Goal: Connect with others: Connect with others

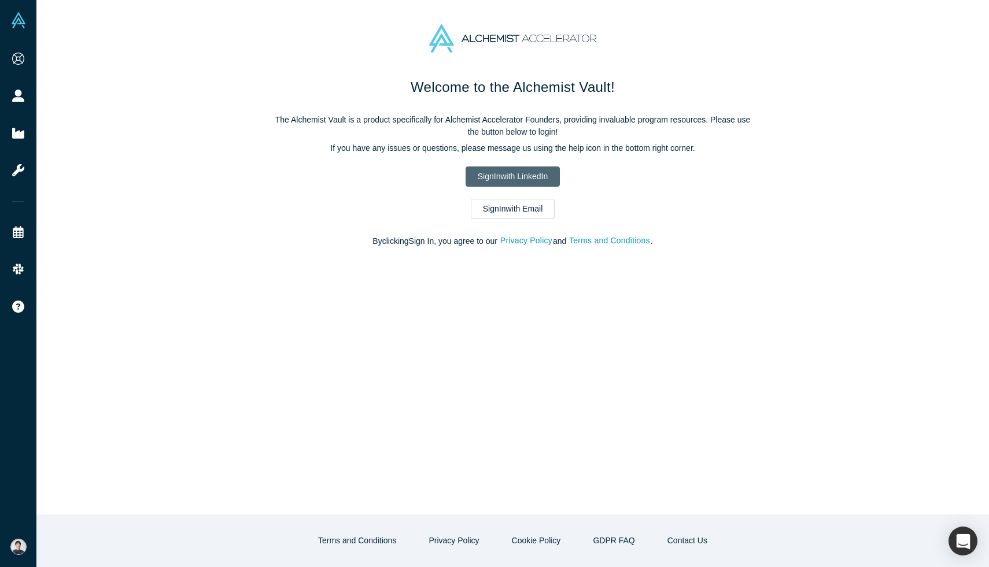
click at [493, 176] on link "Sign In with LinkedIn" at bounding box center [513, 177] width 94 height 20
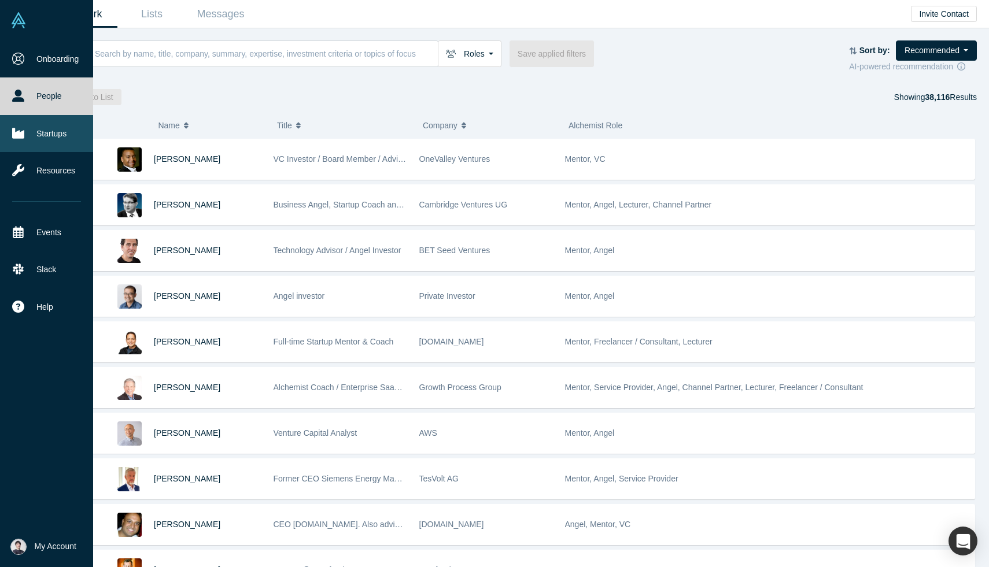
click at [34, 134] on link "Startups" at bounding box center [46, 133] width 93 height 37
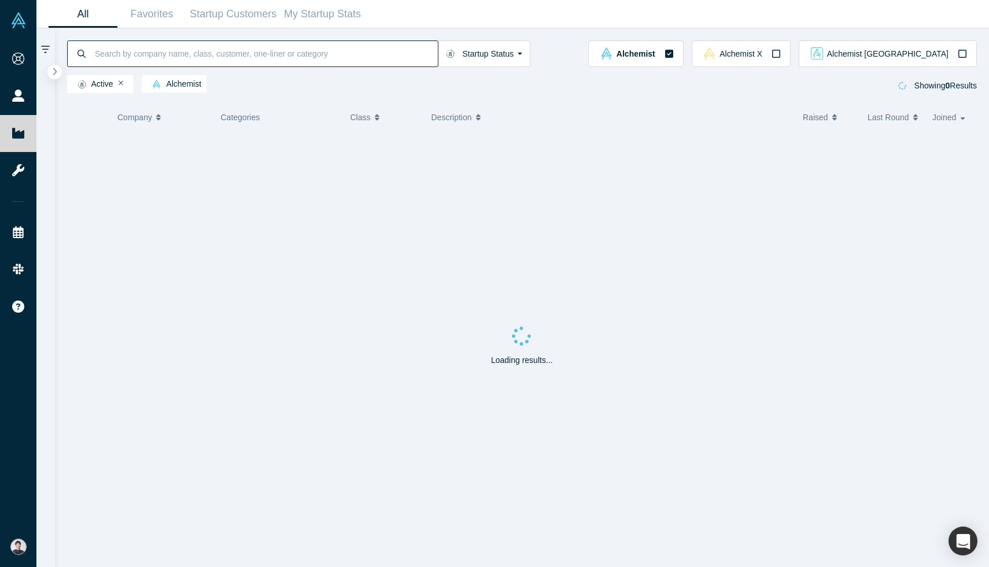
click at [201, 59] on input at bounding box center [266, 53] width 344 height 27
type input "Security"
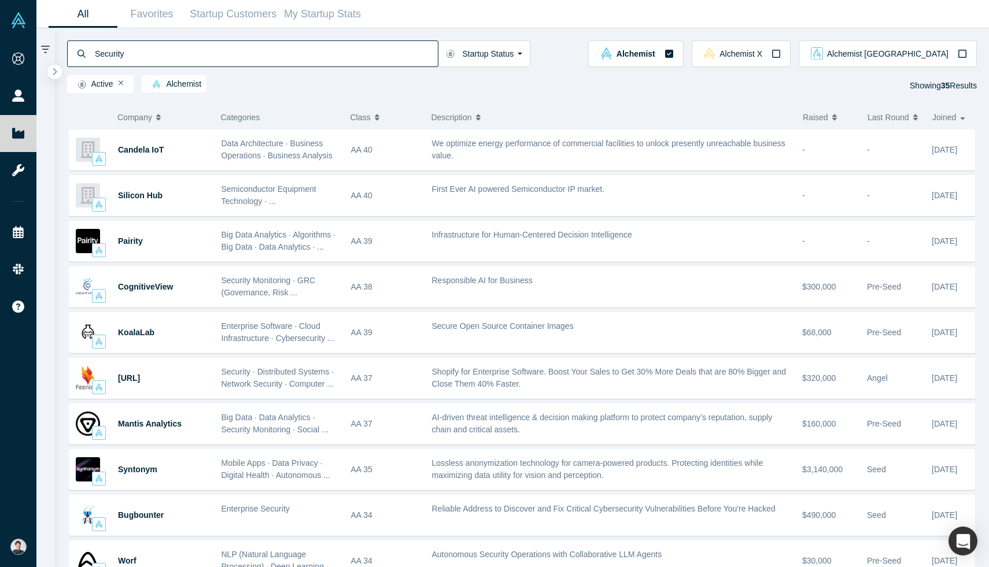
click at [104, 51] on input "Security" at bounding box center [266, 53] width 344 height 27
click at [946, 54] on span "Alchemist Japan" at bounding box center [887, 54] width 121 height 8
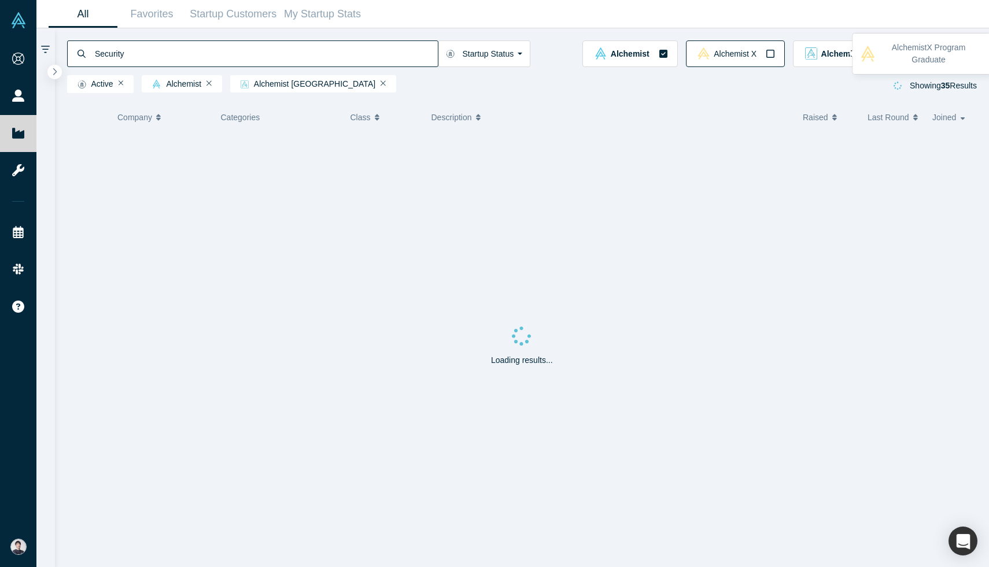
click at [775, 54] on icon "button" at bounding box center [770, 53] width 9 height 9
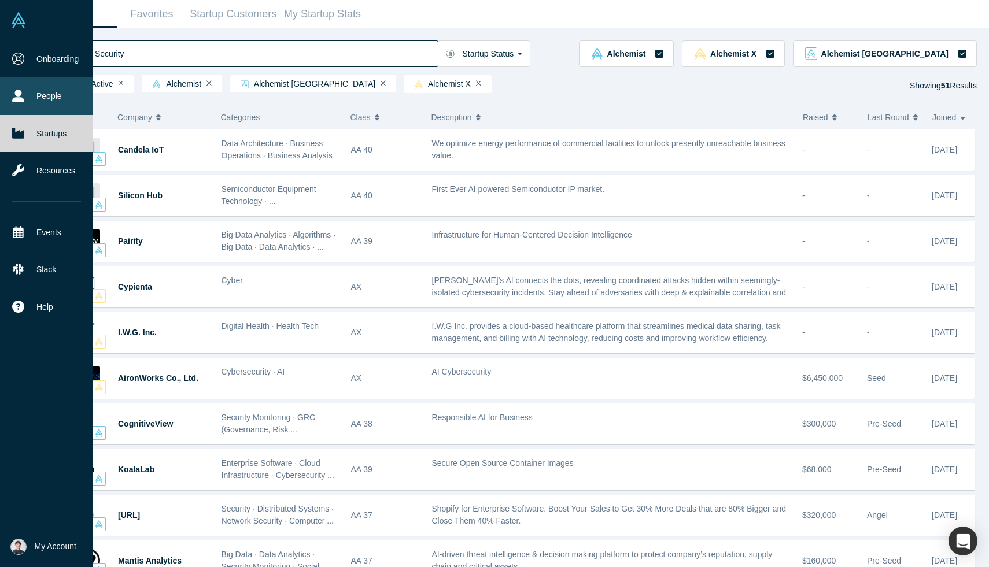
click at [57, 95] on link "People" at bounding box center [46, 95] width 93 height 37
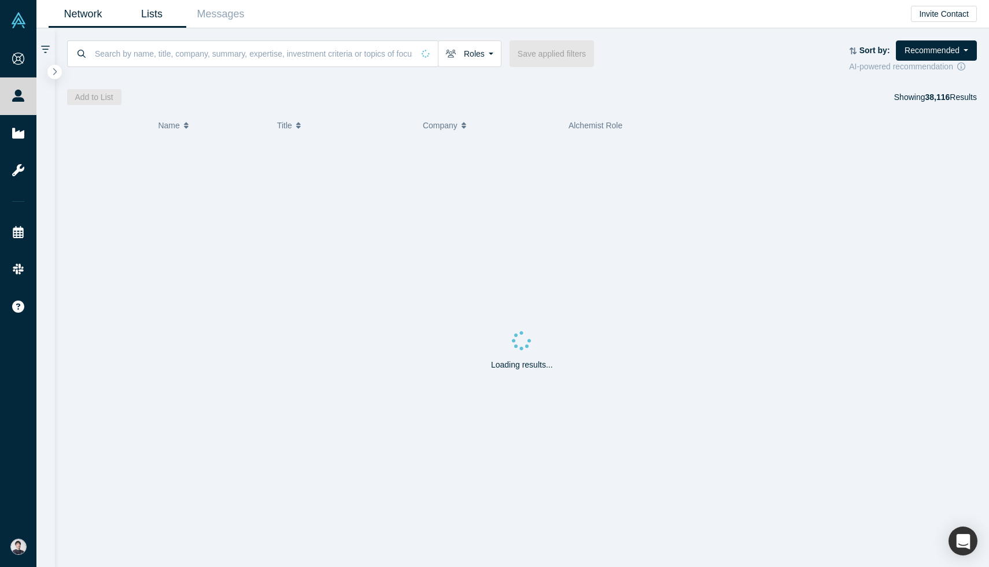
click at [151, 27] on link "Lists" at bounding box center [151, 14] width 69 height 27
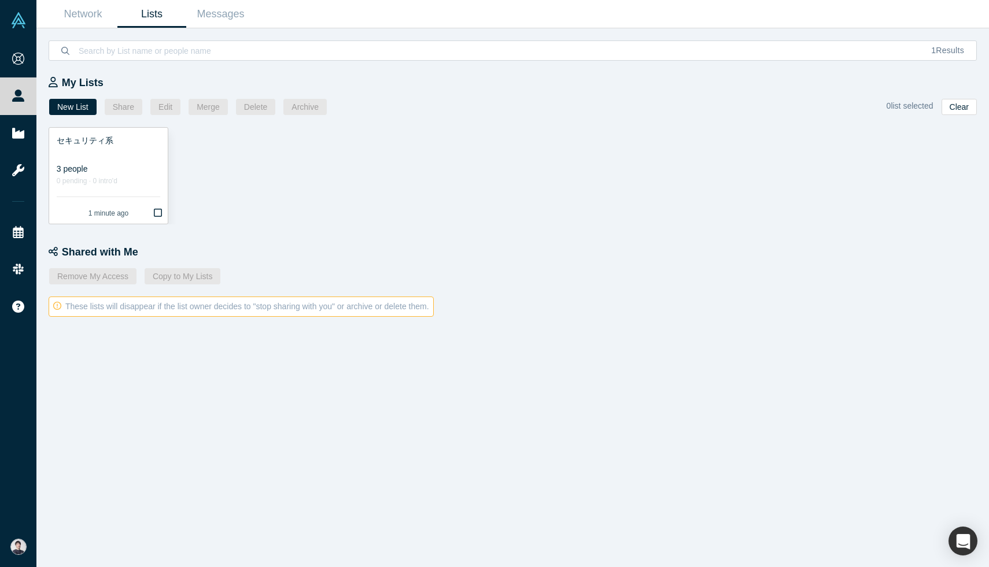
click at [132, 188] on link "セキュリティ系 3 people 0 pending · 0 intro'd 1 minute ago" at bounding box center [108, 176] width 119 height 96
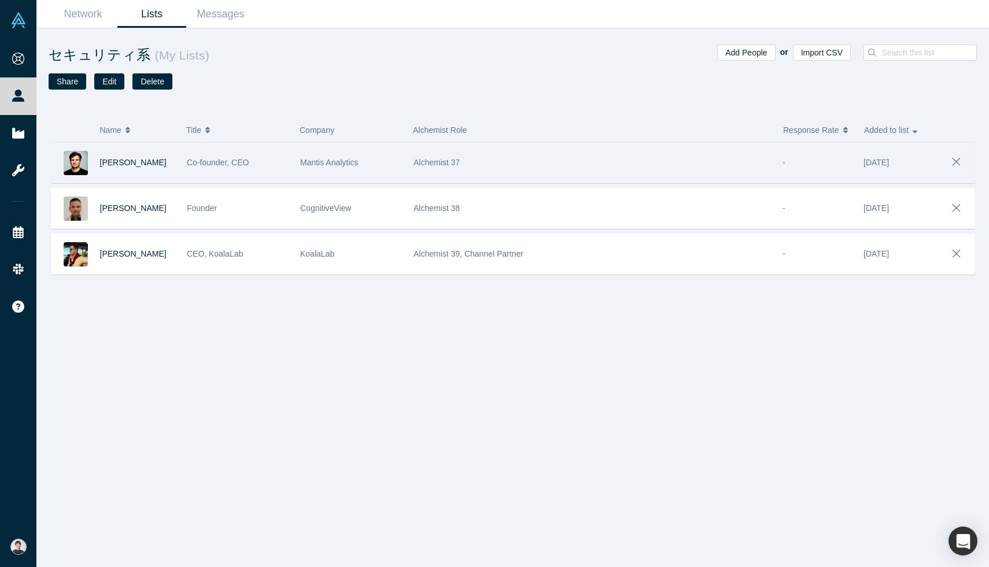
click at [179, 165] on div "Maksym Tereshchenko" at bounding box center [116, 163] width 130 height 40
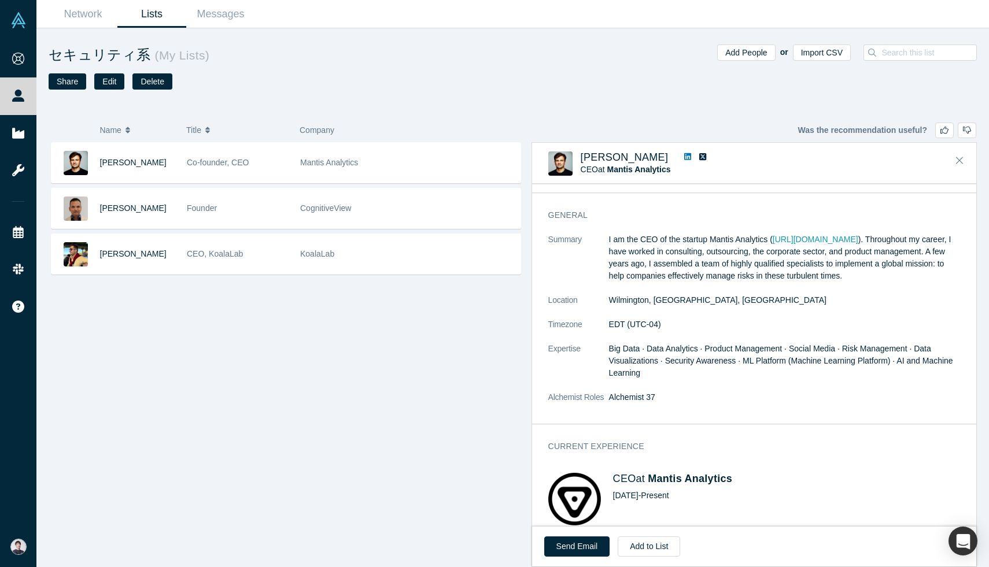
scroll to position [79, 0]
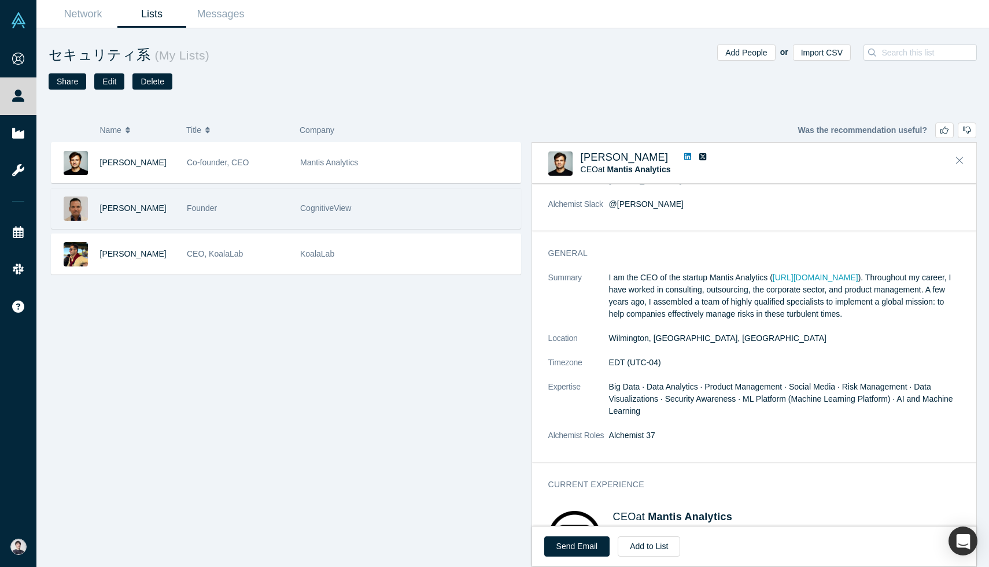
click at [397, 212] on div "CognitiveView" at bounding box center [407, 209] width 215 height 40
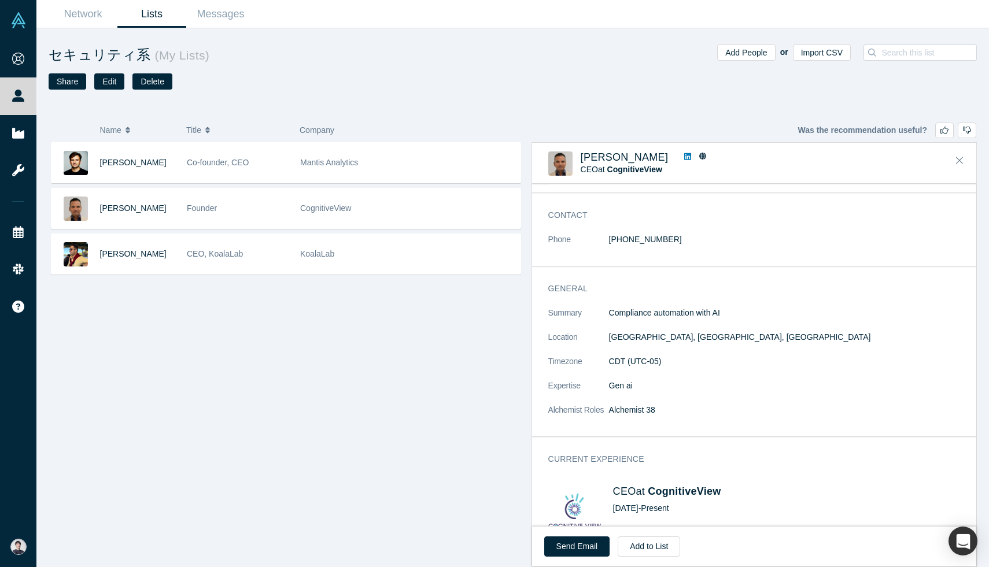
scroll to position [0, 0]
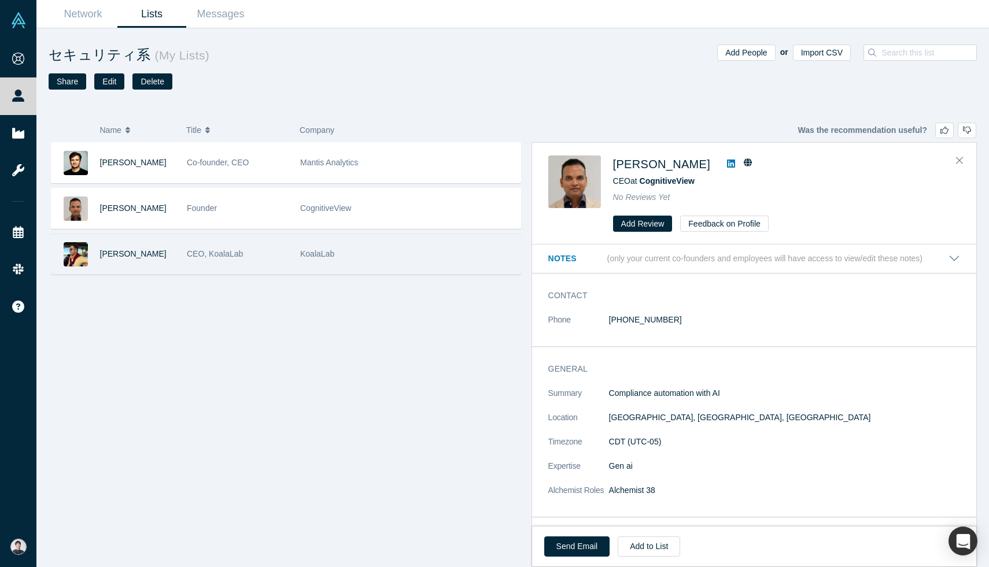
click at [409, 249] on div "KoalaLab" at bounding box center [407, 254] width 215 height 40
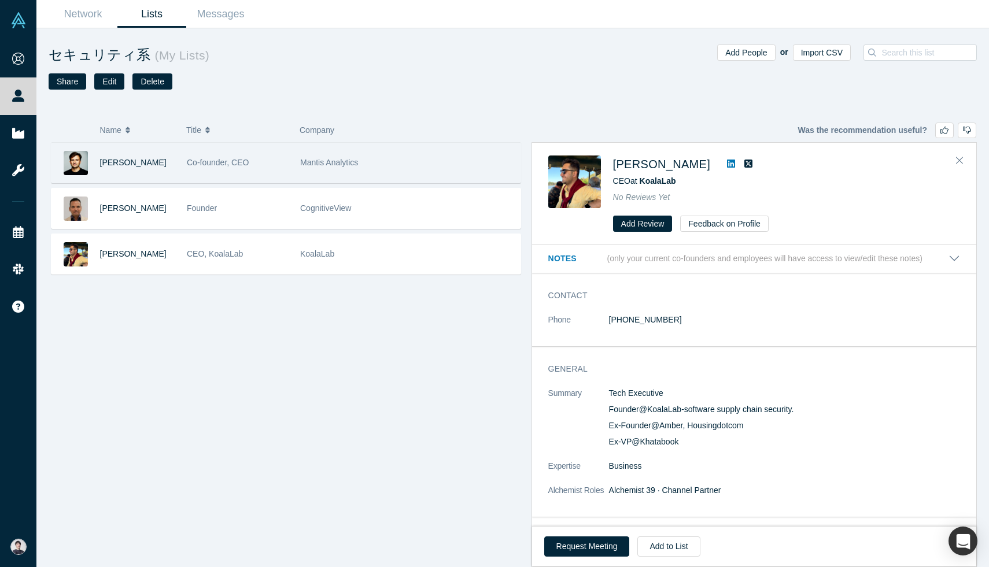
click at [434, 168] on div "Mantis Analytics" at bounding box center [407, 163] width 215 height 40
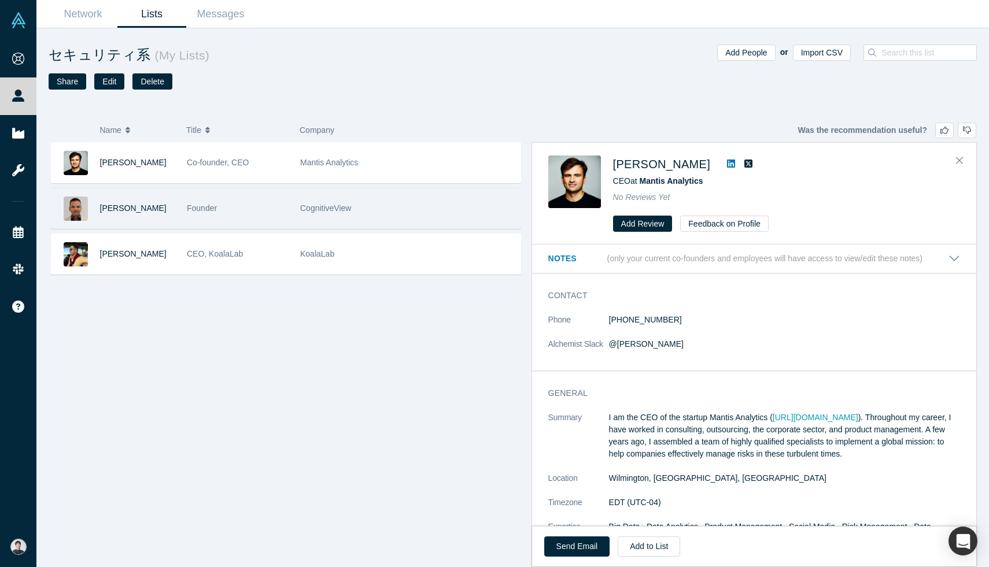
click at [435, 197] on div "CognitiveView" at bounding box center [407, 209] width 215 height 40
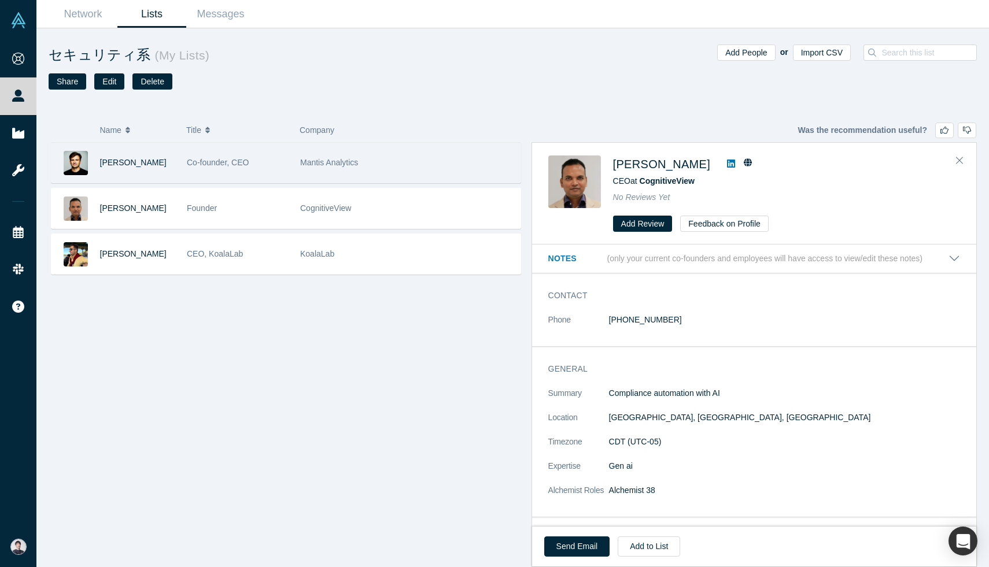
click at [454, 152] on div "Mantis Analytics" at bounding box center [407, 163] width 215 height 40
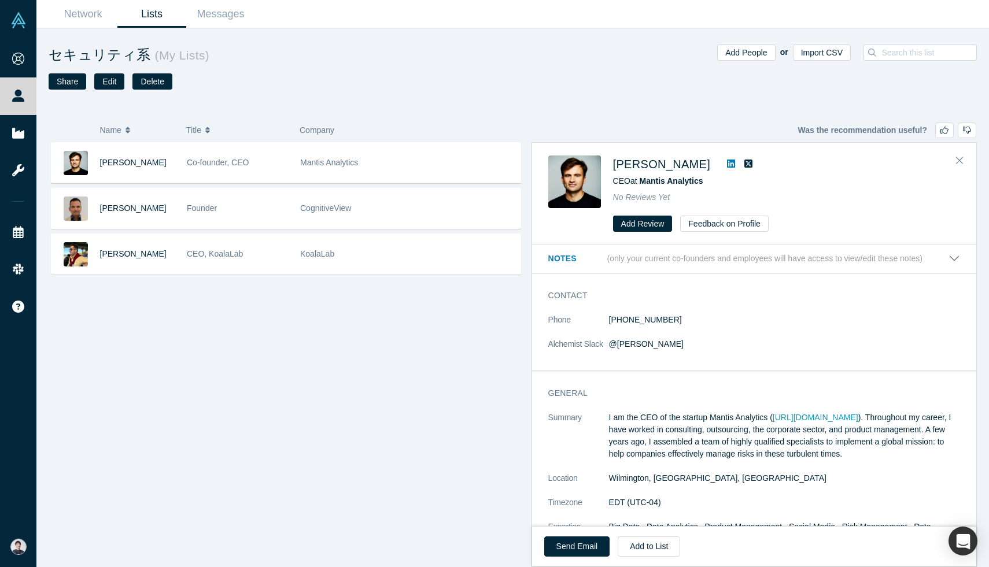
click at [735, 161] on icon at bounding box center [731, 164] width 8 height 8
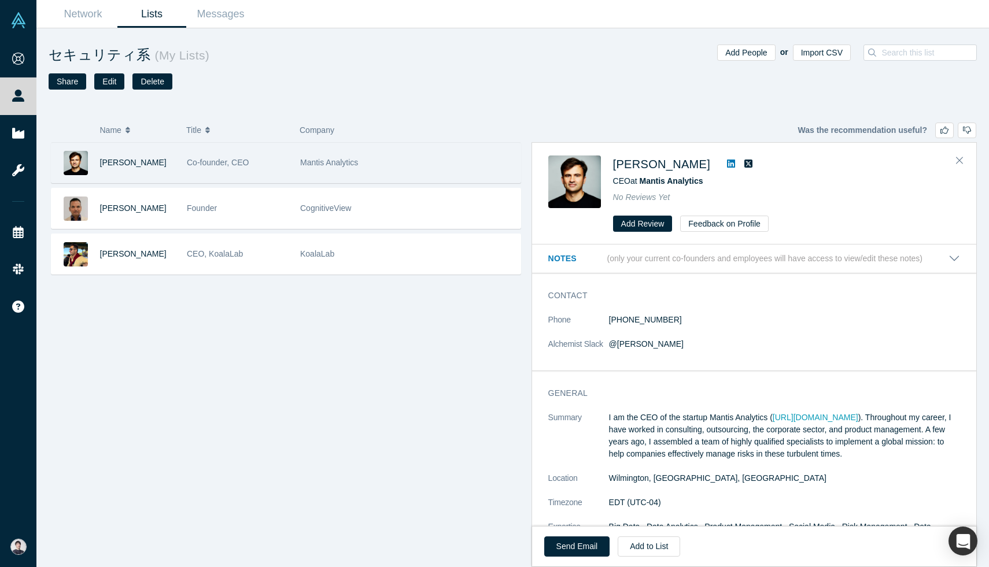
click at [381, 168] on div "Mantis Analytics" at bounding box center [407, 163] width 215 height 40
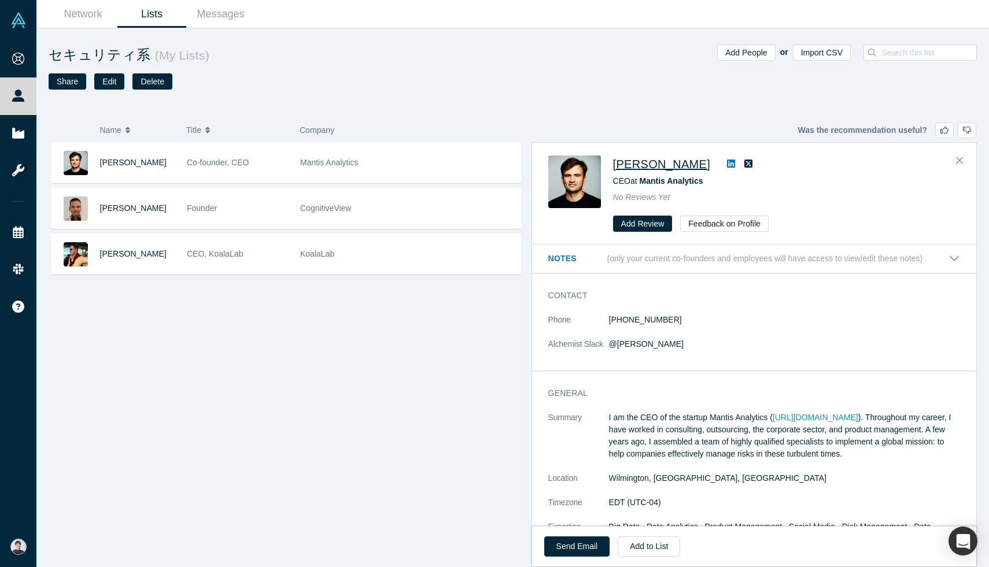
click at [694, 168] on span "Maksym Tereshchenko" at bounding box center [661, 164] width 97 height 13
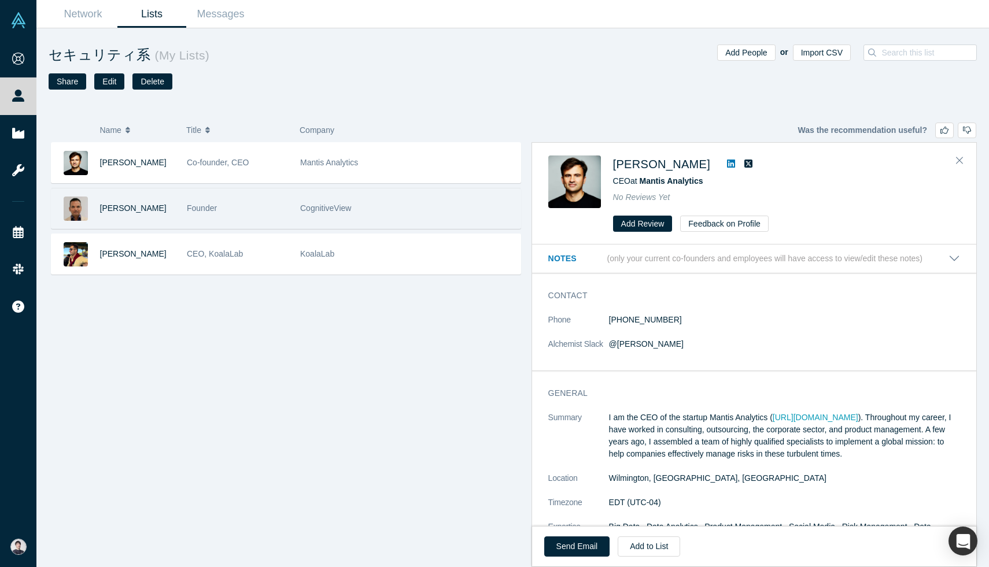
click at [236, 206] on div "Founder" at bounding box center [237, 209] width 101 height 40
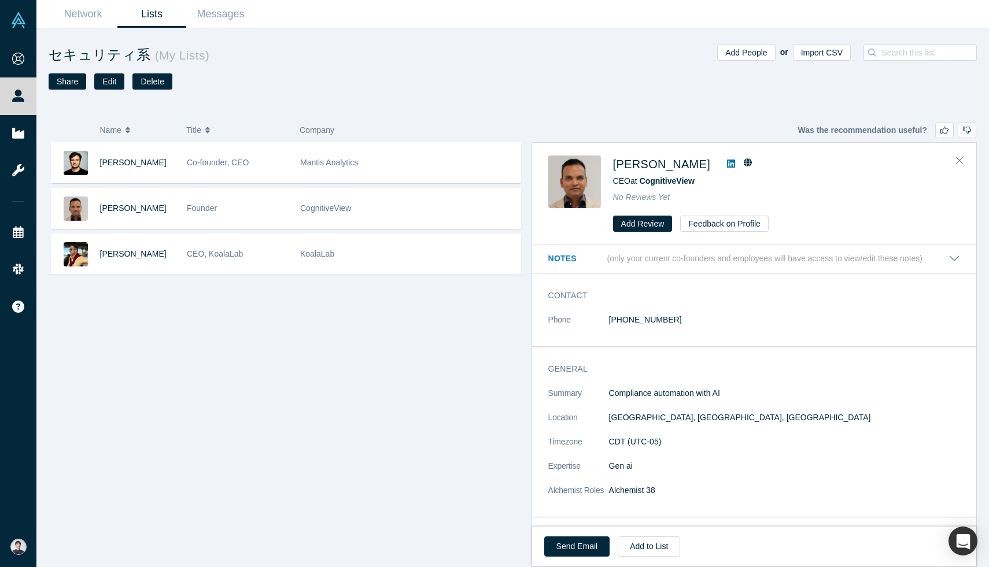
scroll to position [5, 0]
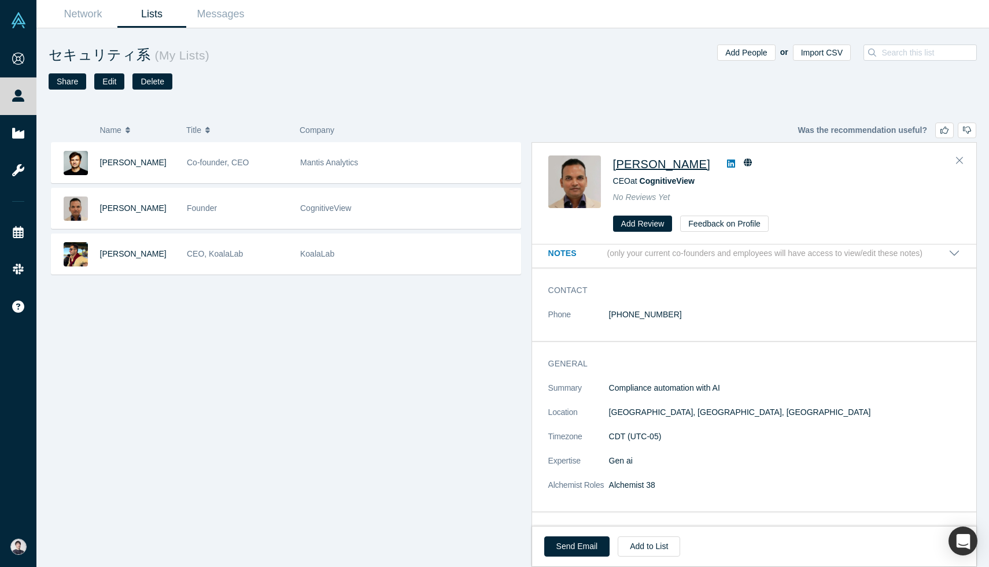
click at [653, 168] on span "Dilip Mohapatra" at bounding box center [661, 164] width 97 height 13
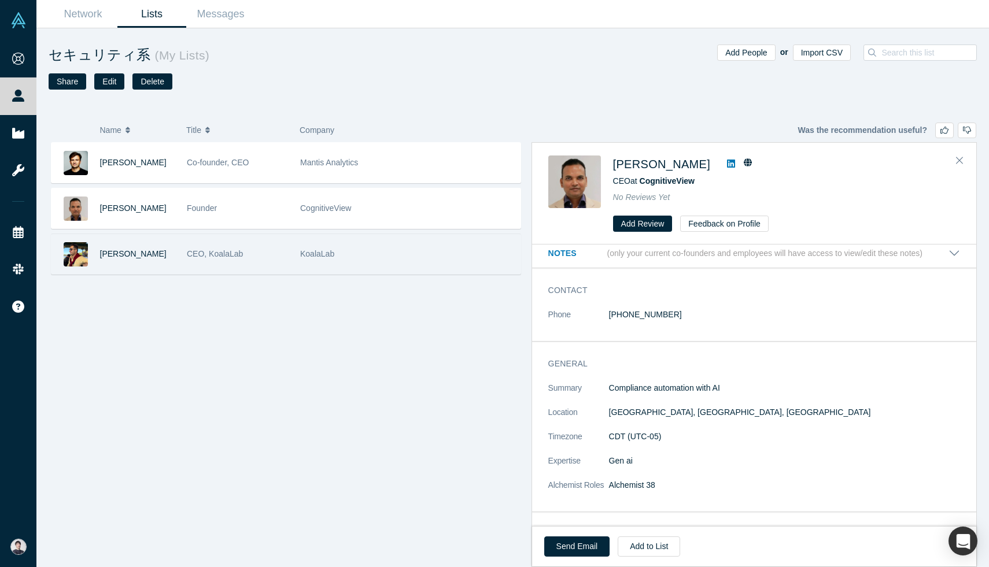
click at [324, 249] on span "KoalaLab" at bounding box center [317, 253] width 34 height 9
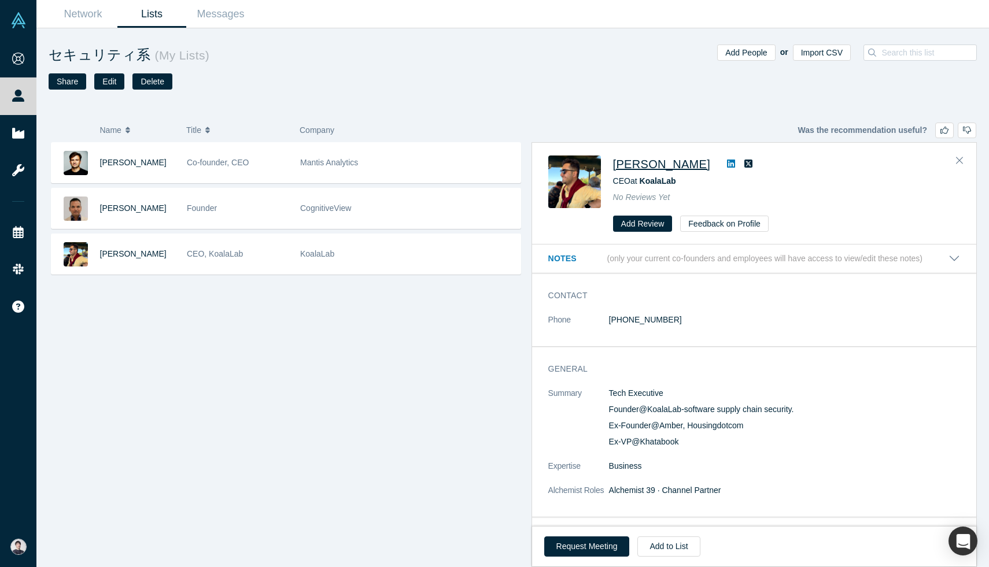
click at [658, 164] on span "[PERSON_NAME]" at bounding box center [661, 164] width 97 height 13
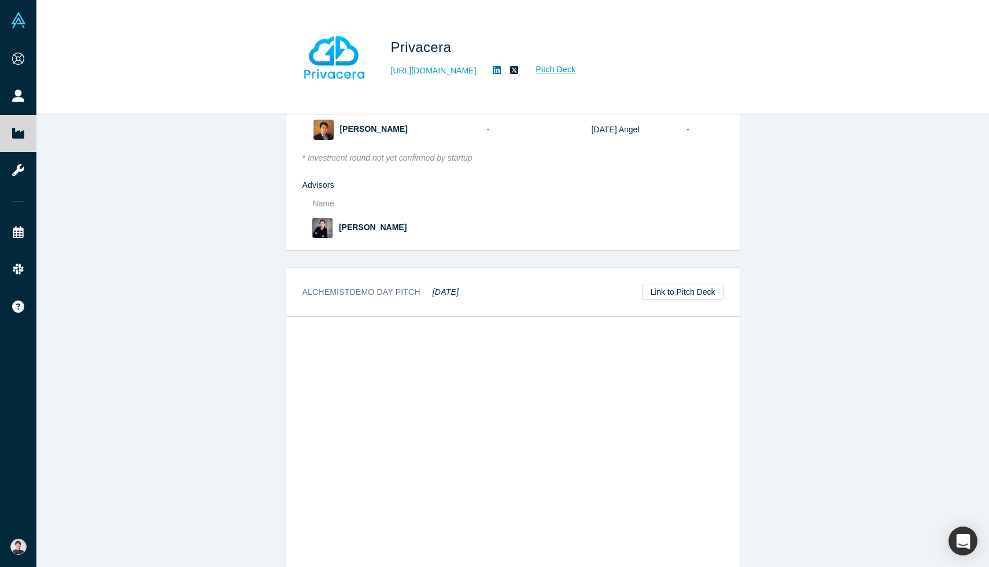
scroll to position [1234, 0]
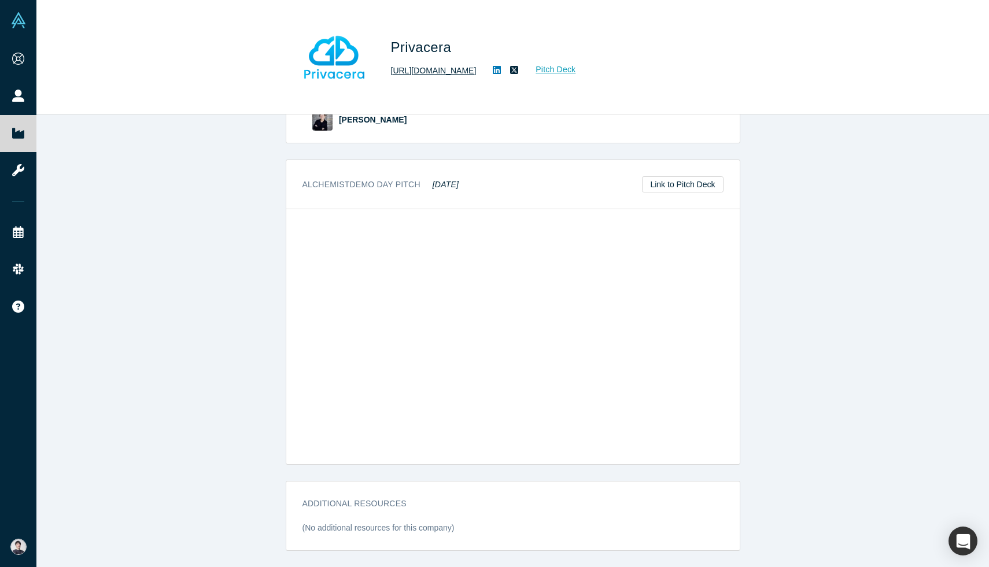
click at [409, 69] on link "http://www.privacera.com" at bounding box center [434, 71] width 86 height 12
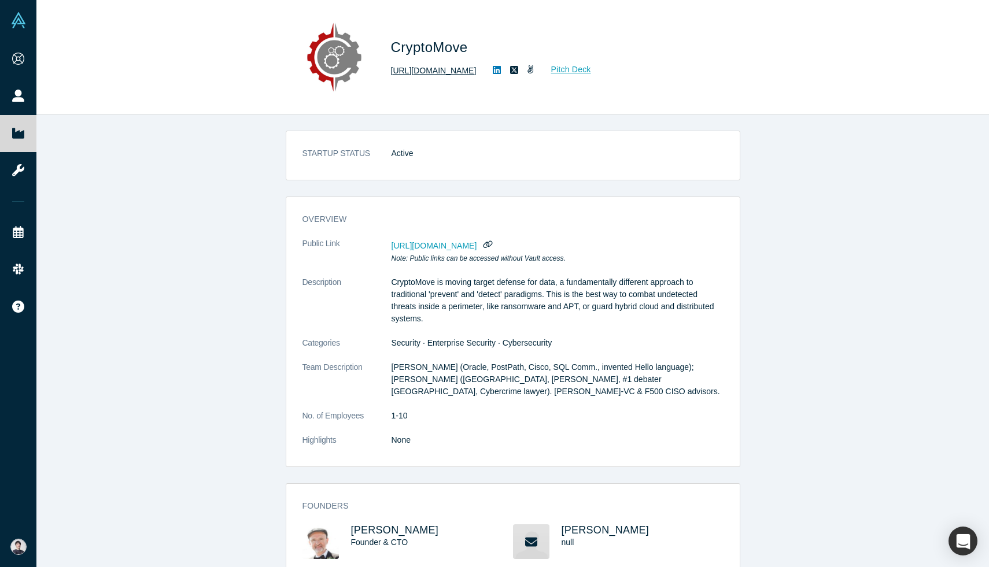
click at [410, 67] on link "[URL][DOMAIN_NAME]" at bounding box center [434, 71] width 86 height 12
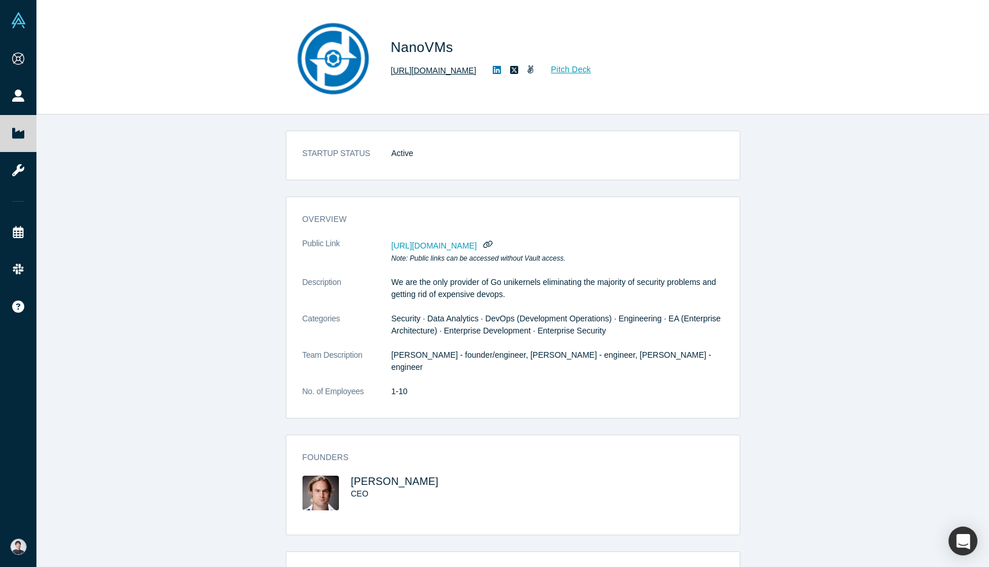
click at [446, 66] on link "https://nanovms.com/" at bounding box center [434, 71] width 86 height 12
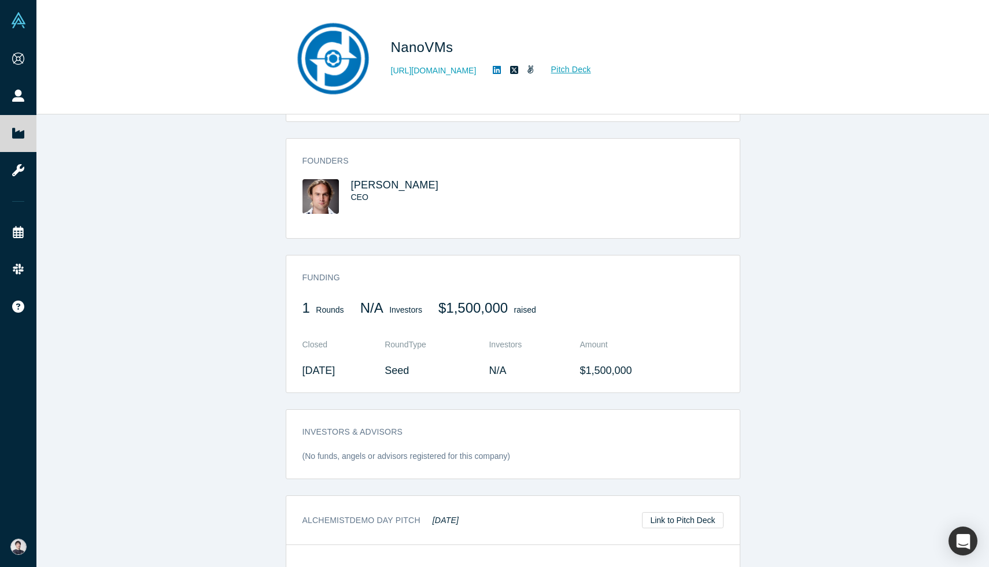
scroll to position [254, 0]
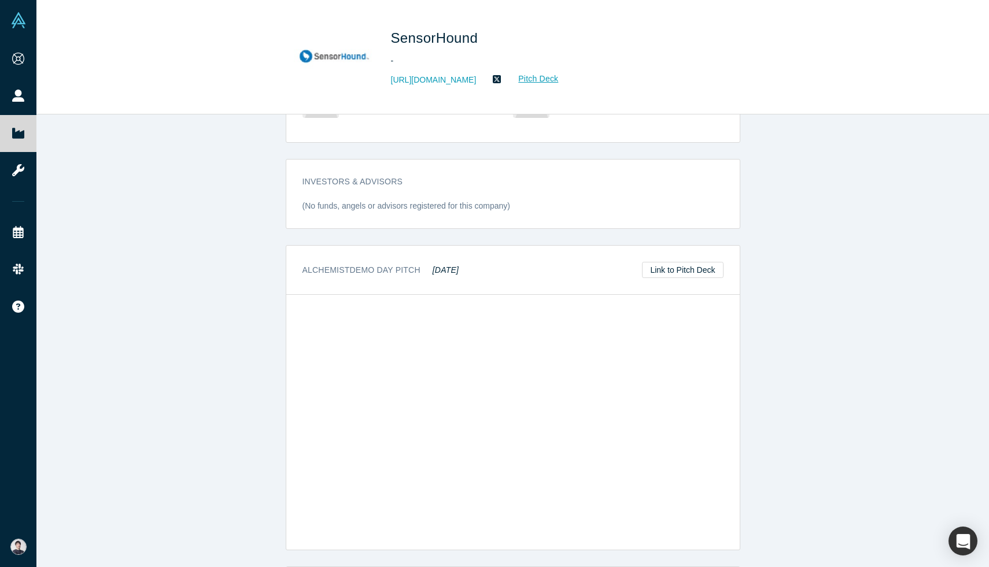
scroll to position [453, 0]
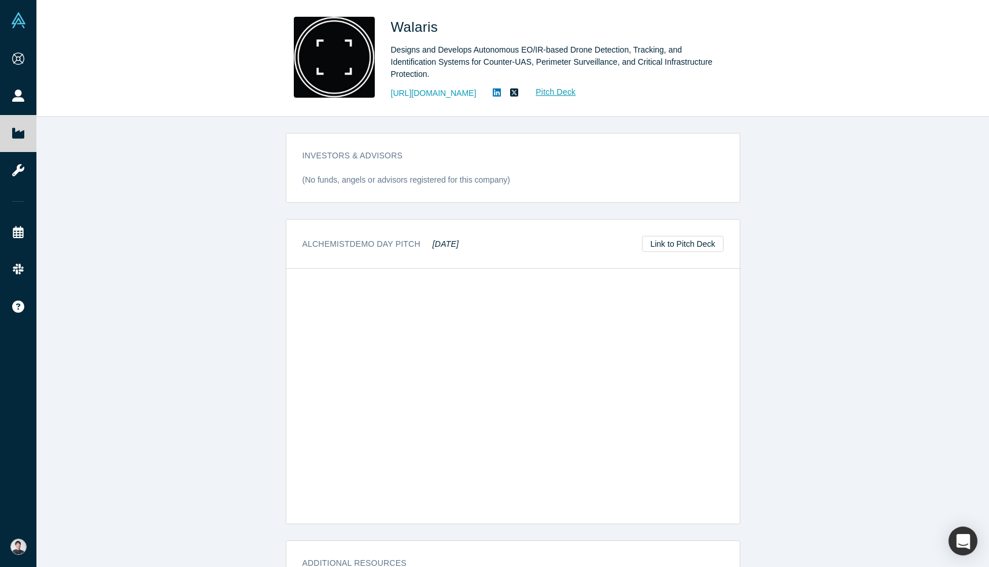
scroll to position [756, 0]
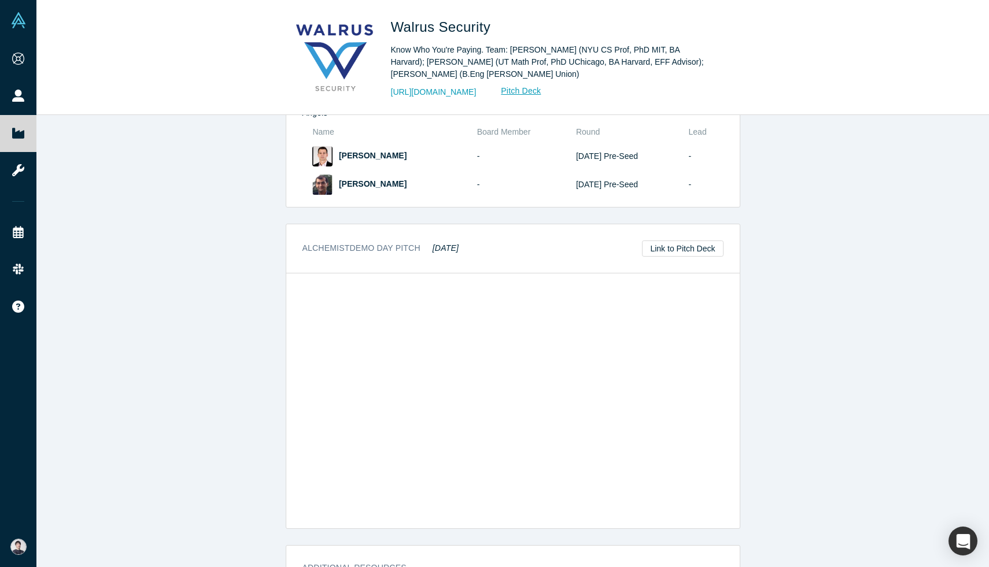
scroll to position [1022, 0]
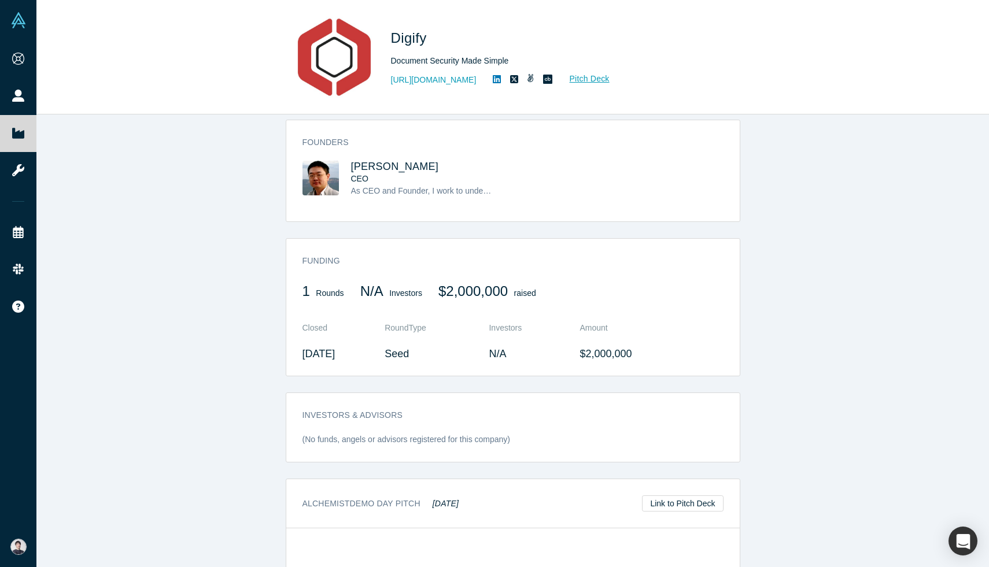
scroll to position [657, 0]
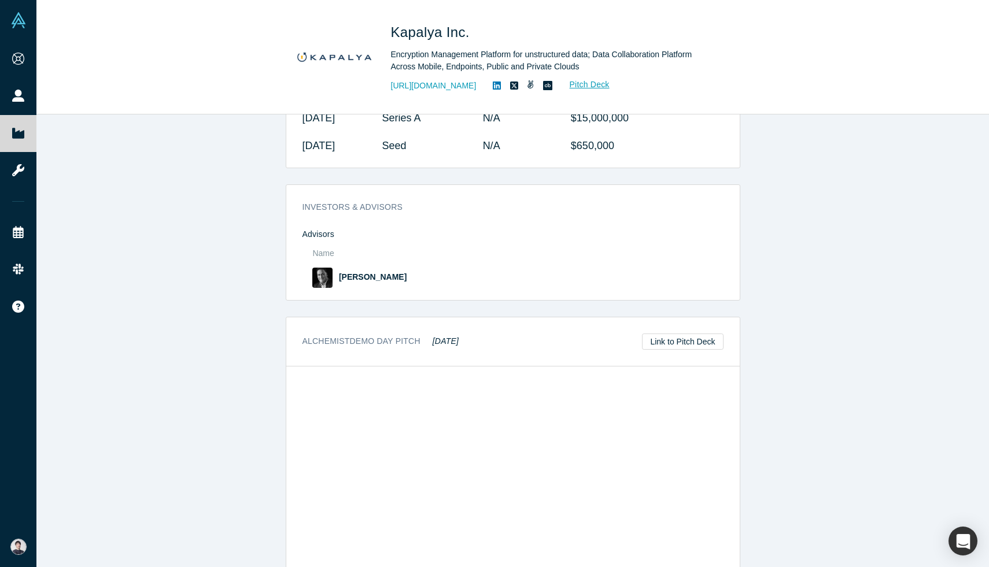
scroll to position [795, 0]
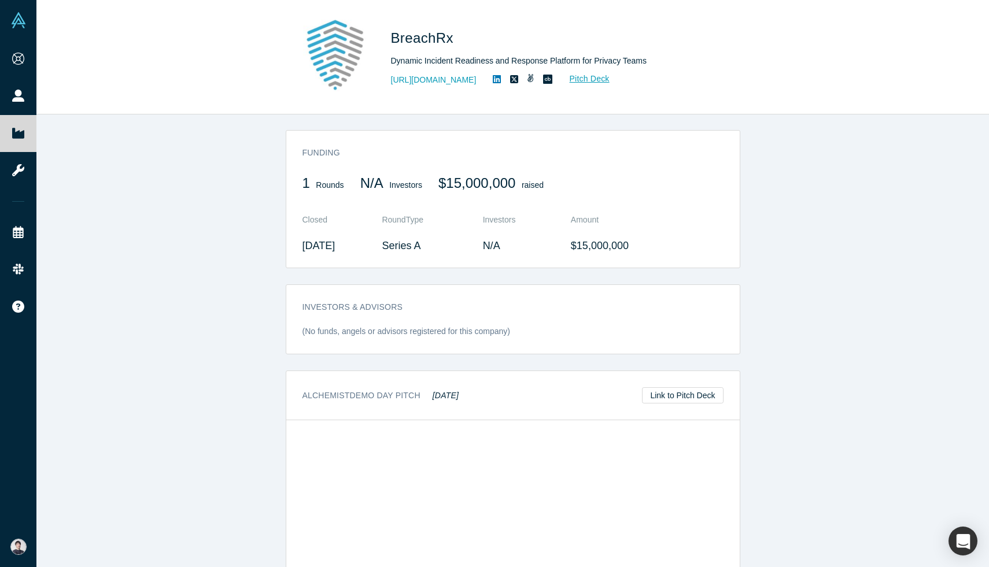
scroll to position [477, 0]
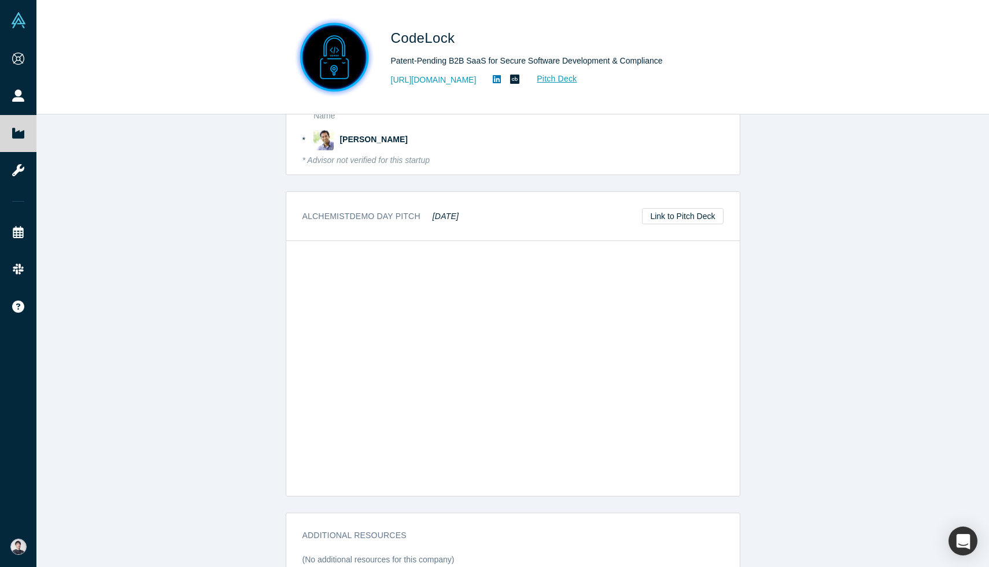
scroll to position [1913, 0]
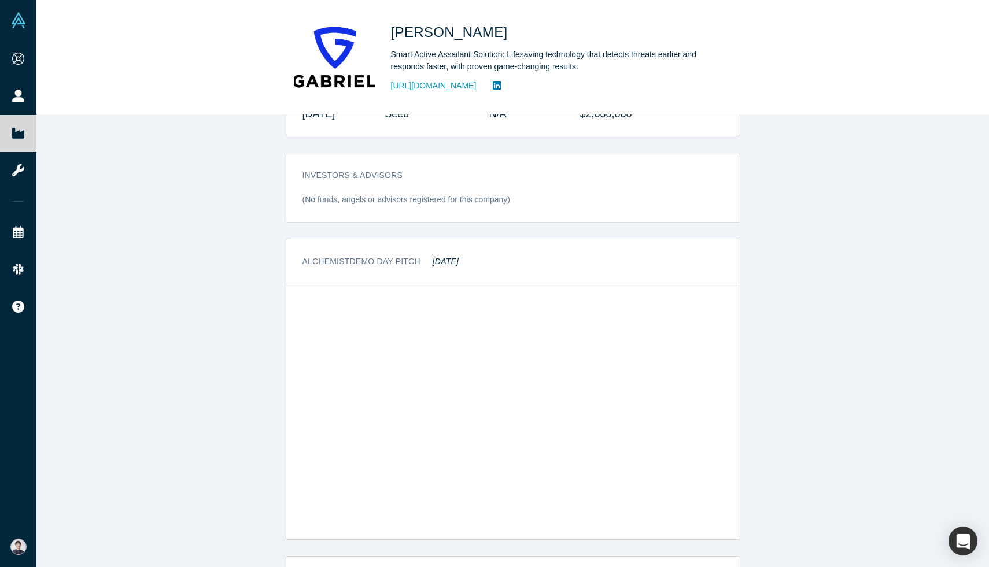
scroll to position [748, 0]
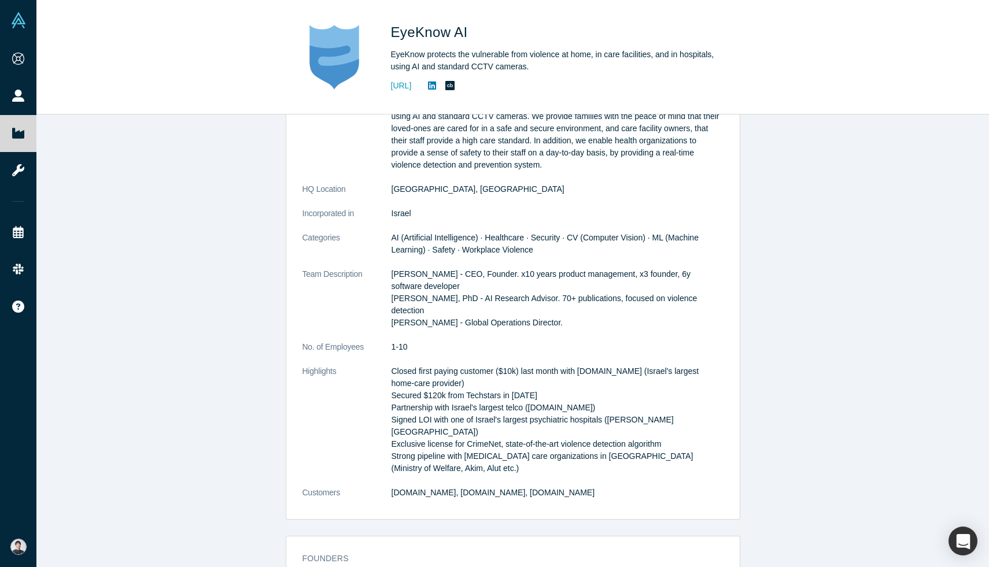
scroll to position [179, 0]
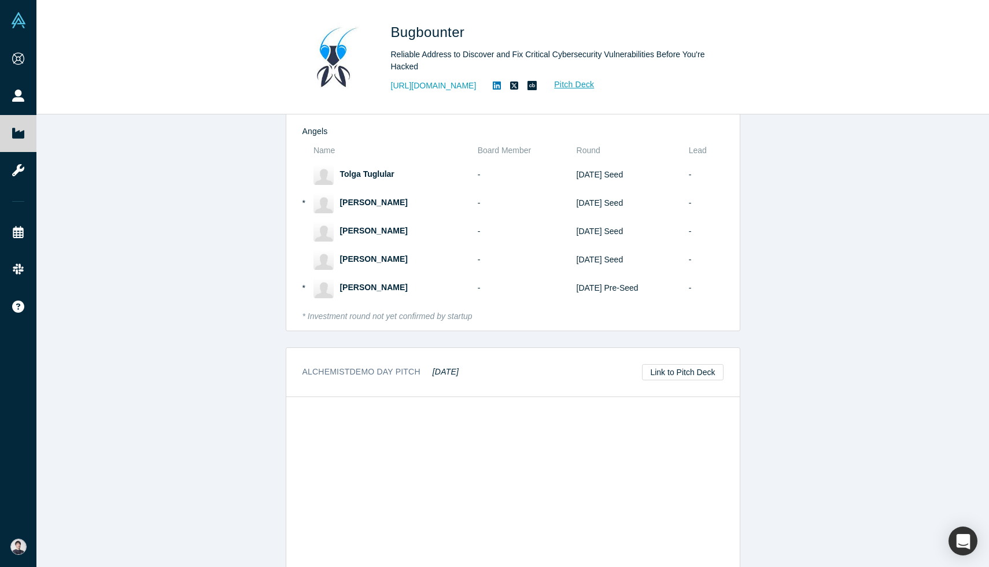
scroll to position [840, 0]
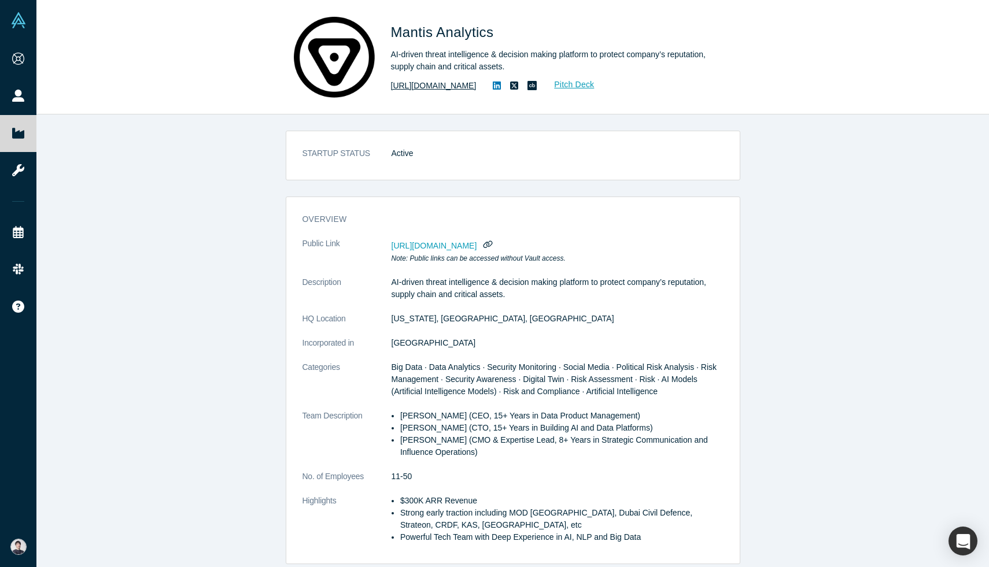
click at [451, 85] on link "[URL][DOMAIN_NAME]" at bounding box center [434, 86] width 86 height 12
click at [454, 86] on link "[URL][DOMAIN_NAME]" at bounding box center [434, 86] width 86 height 12
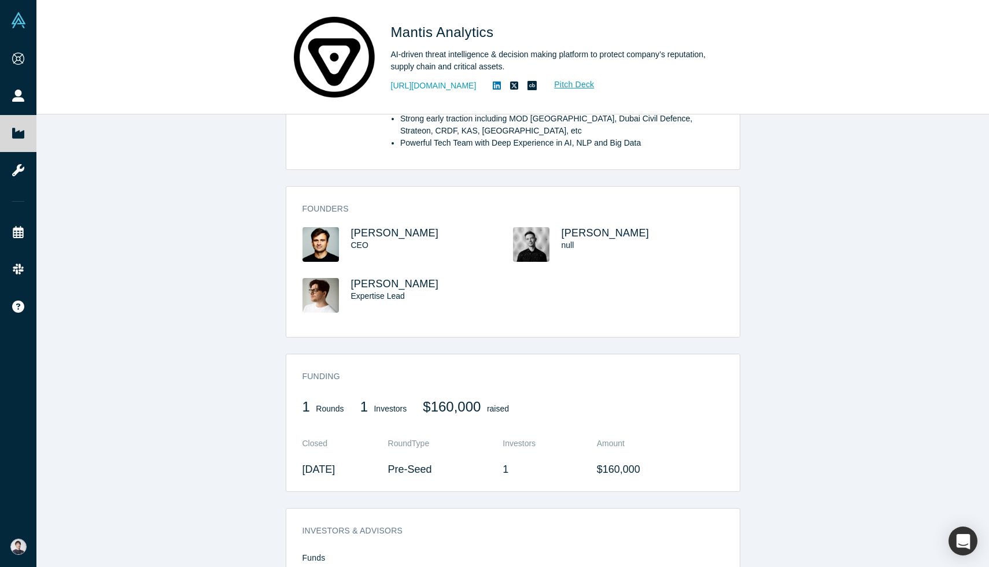
scroll to position [499, 0]
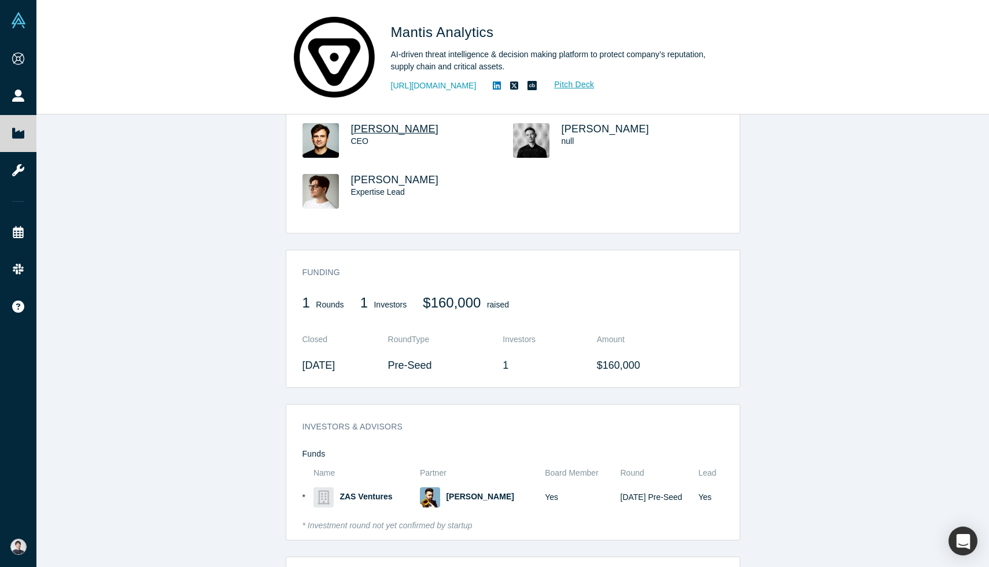
click at [411, 131] on span "[PERSON_NAME]" at bounding box center [395, 129] width 88 height 12
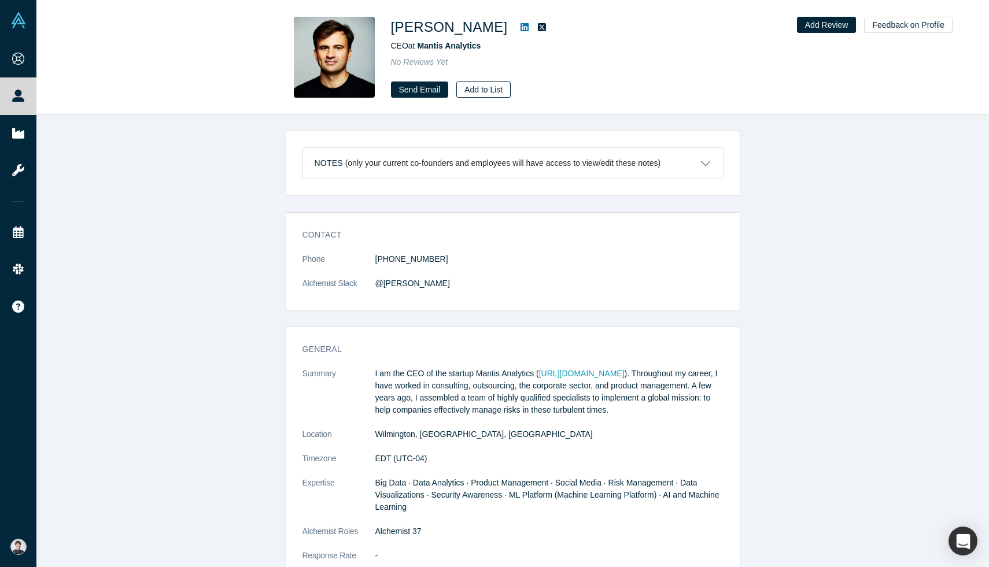
click at [482, 90] on button "Add to List" at bounding box center [483, 90] width 54 height 16
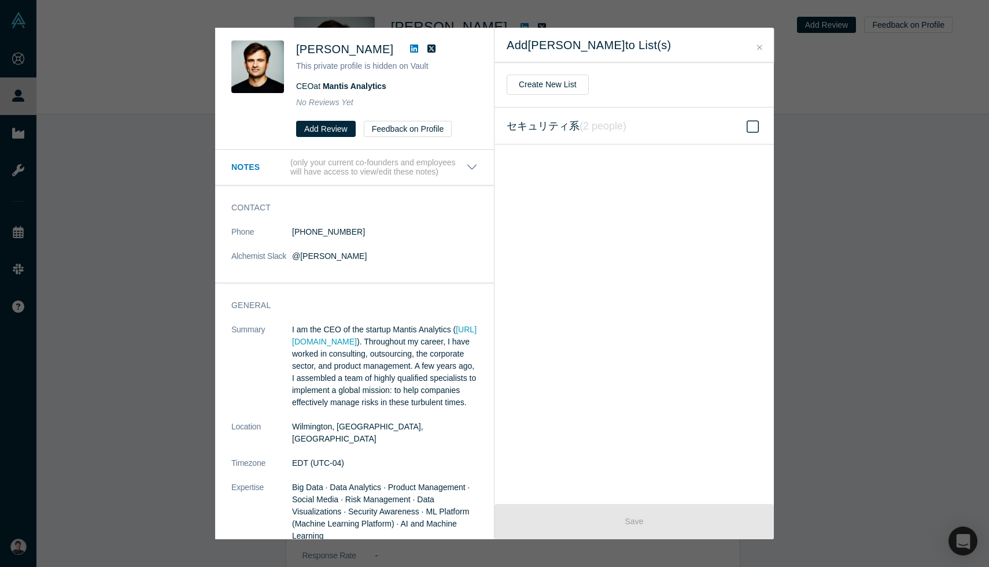
click at [588, 128] on icon "( 2 people )" at bounding box center [602, 126] width 47 height 12
click at [0, 0] on input "セキュリティ系 ( 2 people )" at bounding box center [0, 0] width 0 height 0
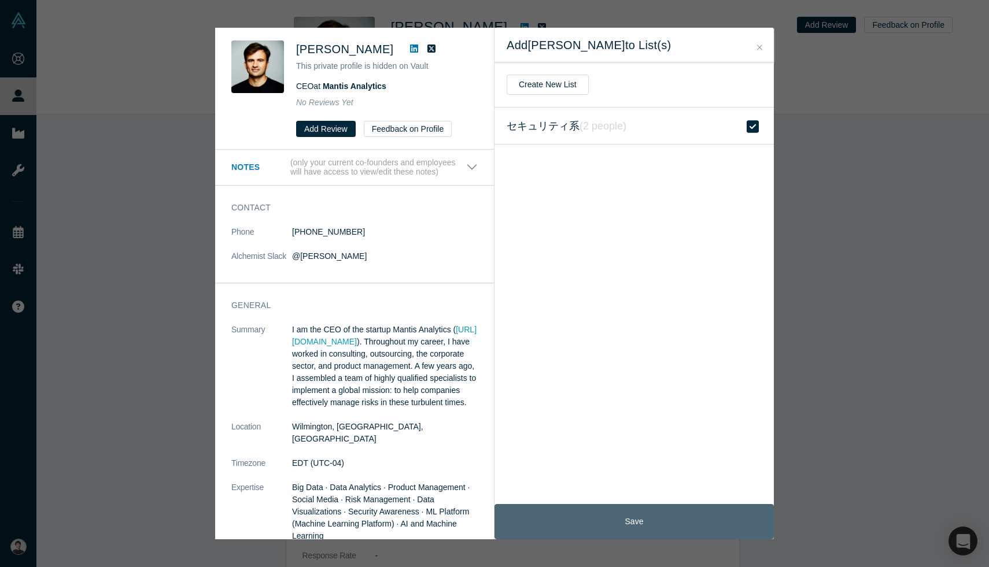
click at [553, 509] on button "Save" at bounding box center [633, 521] width 279 height 35
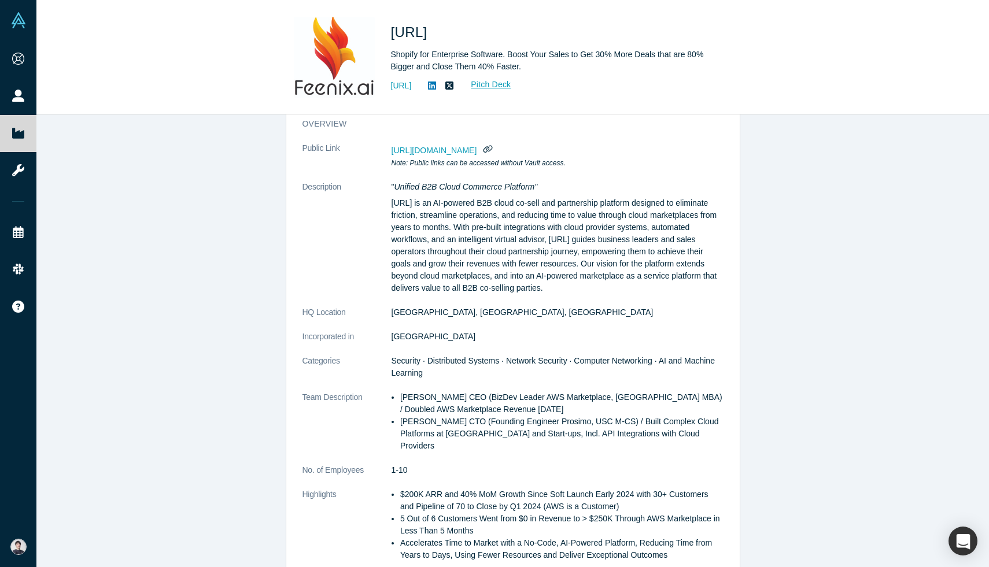
scroll to position [93, 0]
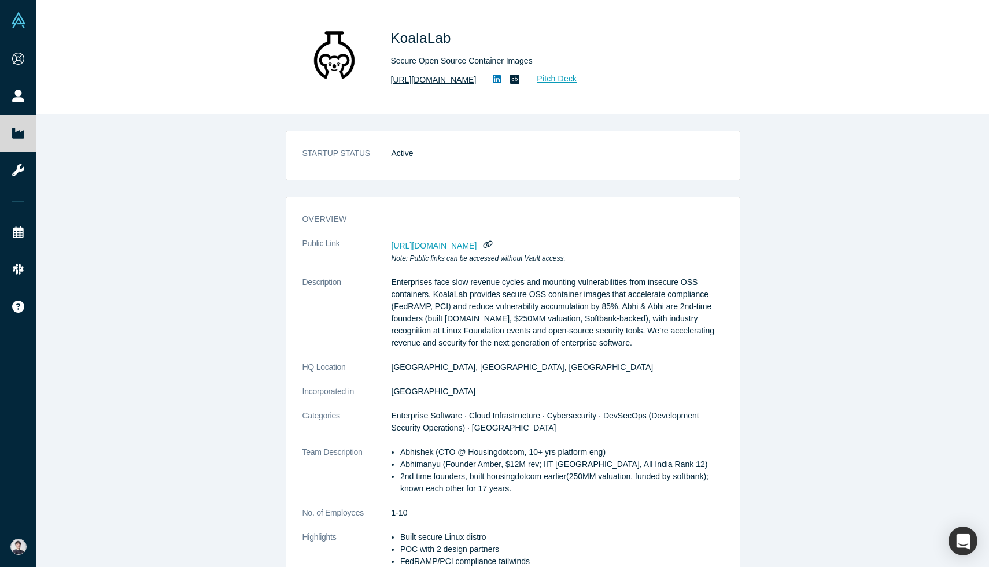
click at [453, 81] on link "https://www.koalalab.com" at bounding box center [434, 80] width 86 height 12
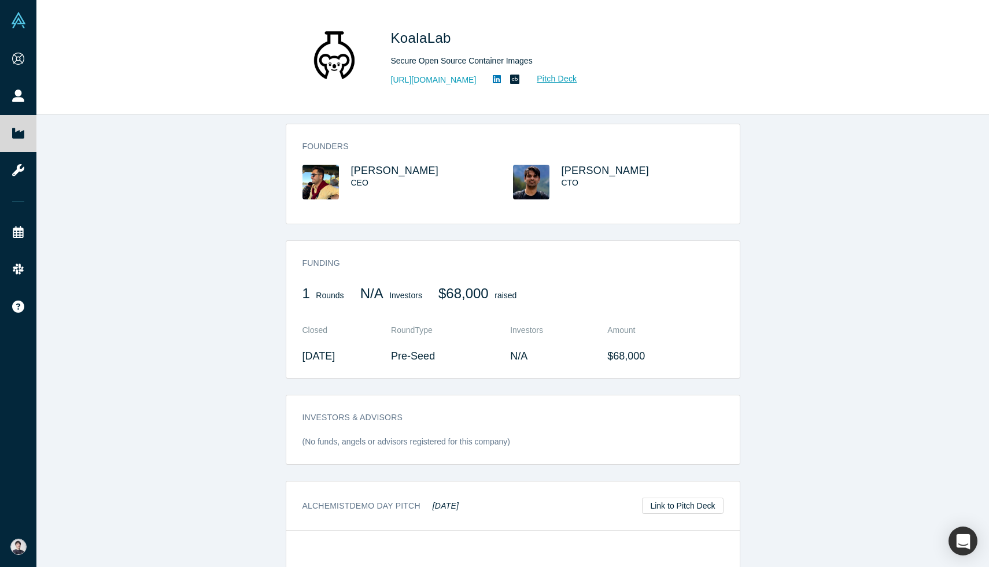
scroll to position [448, 0]
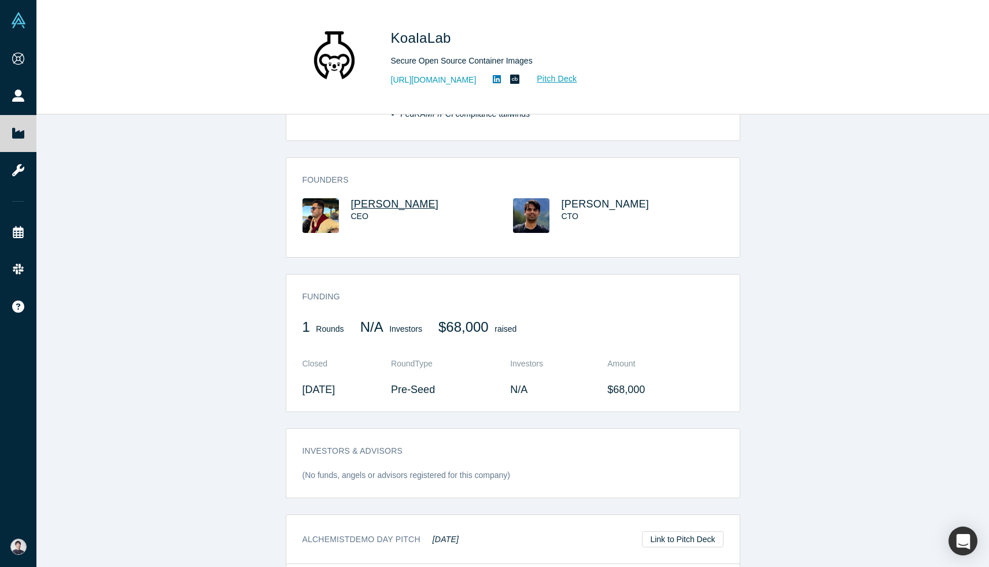
click at [410, 200] on span "Abhimanyu Dhamija" at bounding box center [395, 204] width 88 height 12
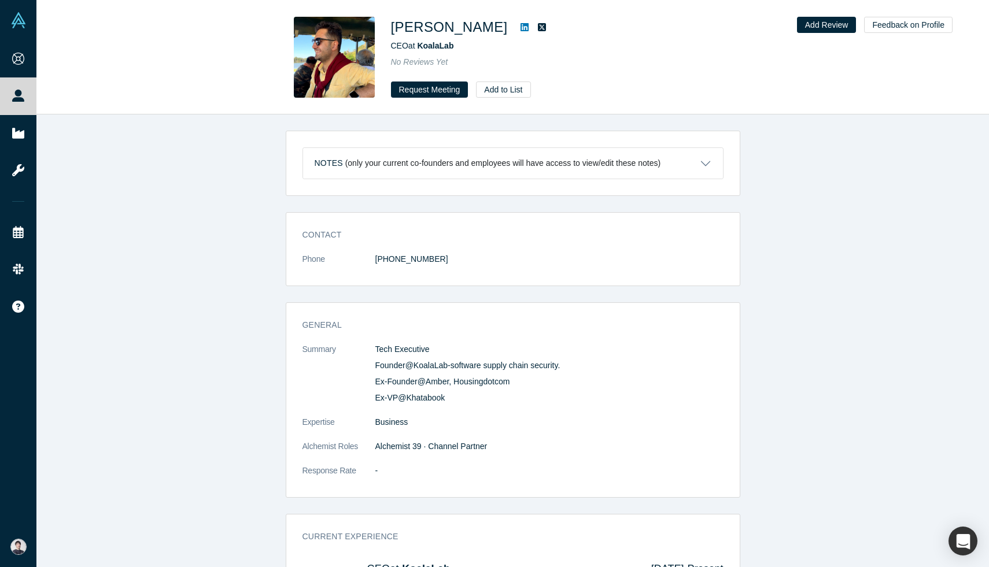
click at [452, 163] on p "(only your current co-founders and employees will have access to view/edit thes…" at bounding box center [503, 163] width 316 height 10
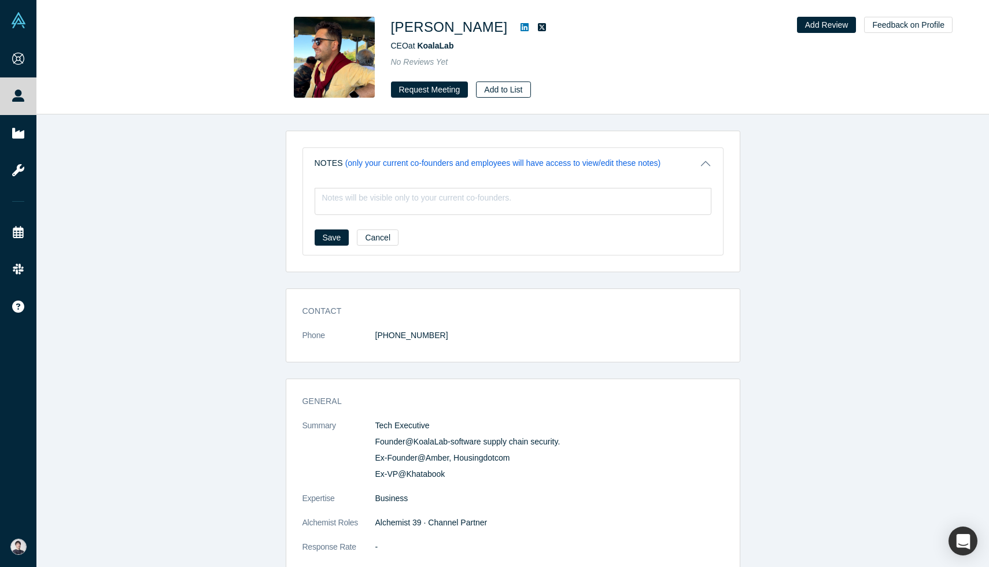
click at [511, 93] on button "Add to List" at bounding box center [503, 90] width 54 height 16
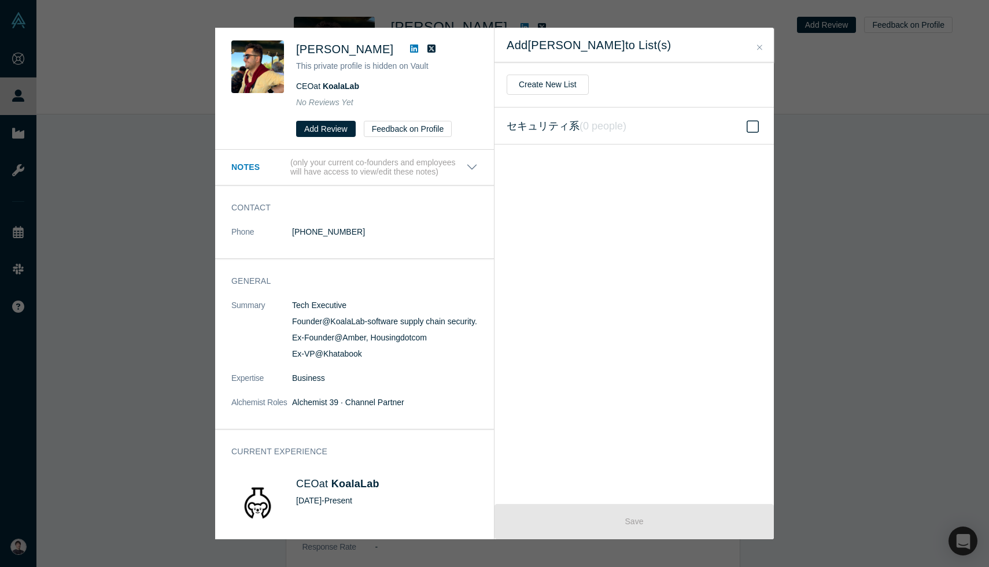
click at [633, 129] on label "セキュリティ系 ( 0 people )" at bounding box center [633, 126] width 279 height 37
click at [0, 0] on input "セキュリティ系 ( 0 people )" at bounding box center [0, 0] width 0 height 0
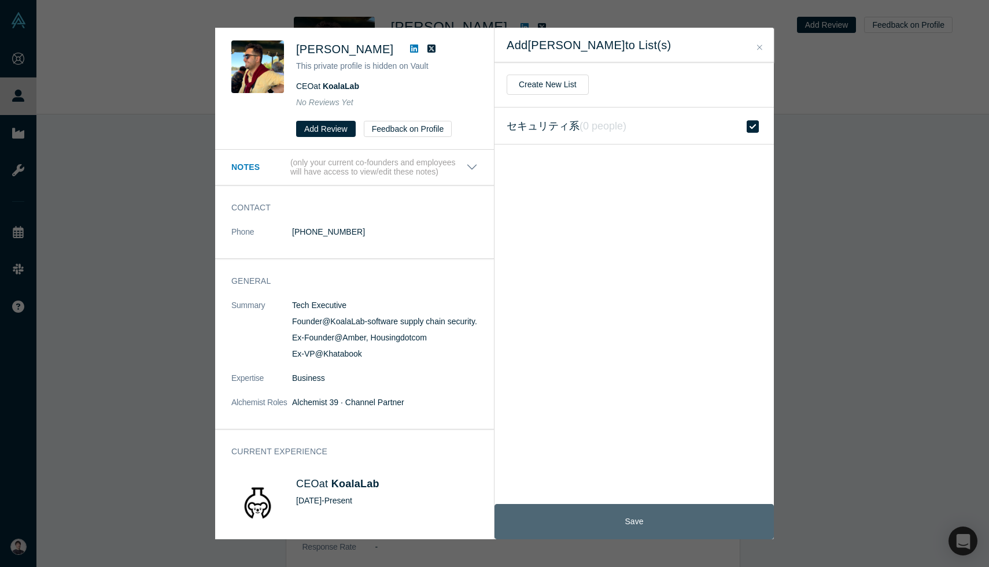
click at [577, 513] on button "Save" at bounding box center [633, 521] width 279 height 35
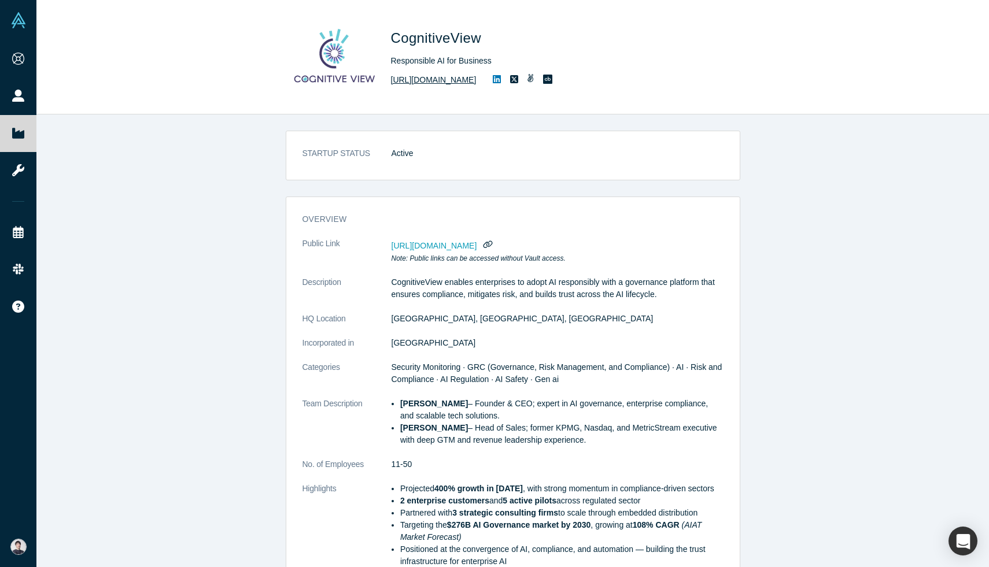
click at [456, 80] on link "https://www.cognitiveview.com" at bounding box center [434, 80] width 86 height 12
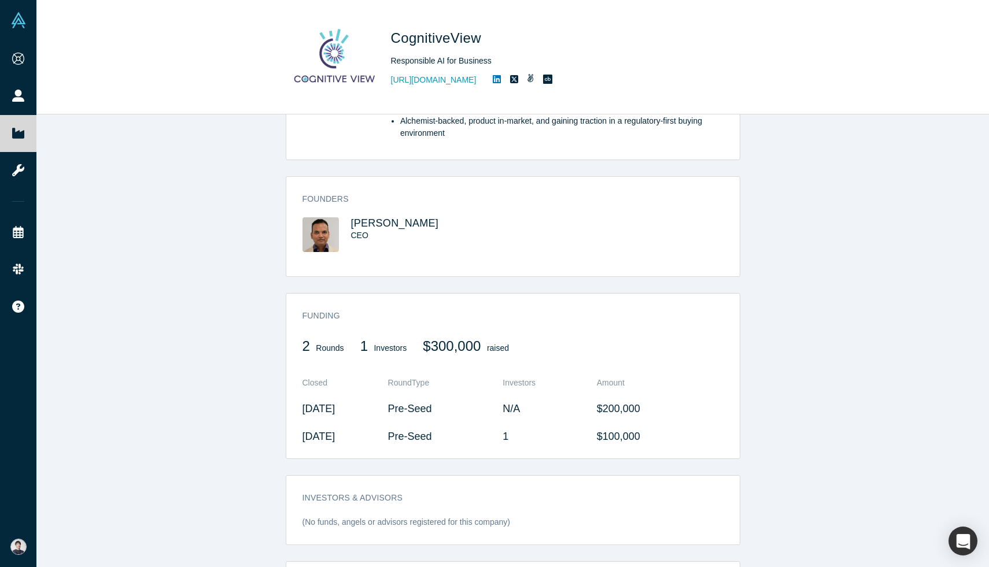
scroll to position [400, 0]
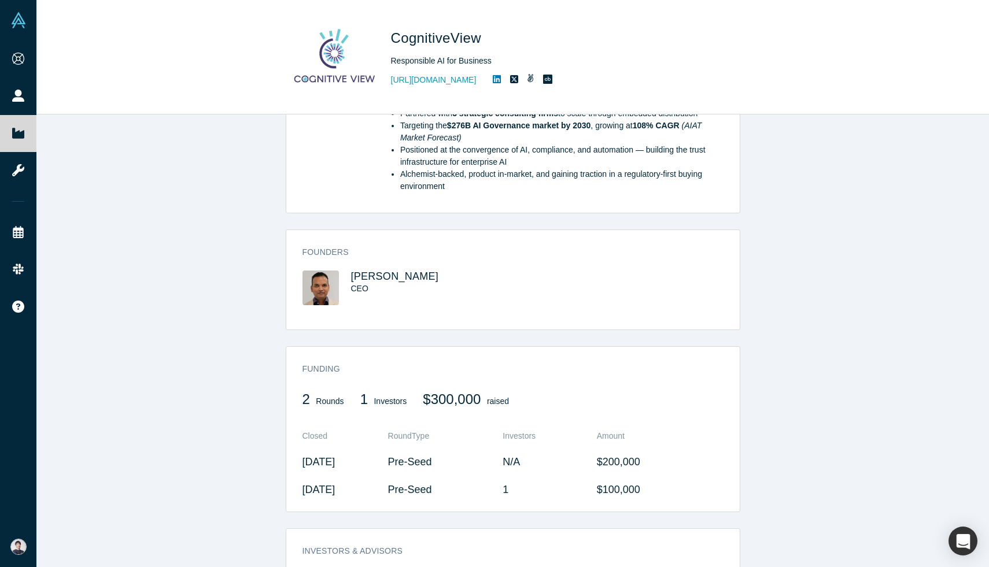
click at [501, 78] on icon at bounding box center [497, 79] width 8 height 9
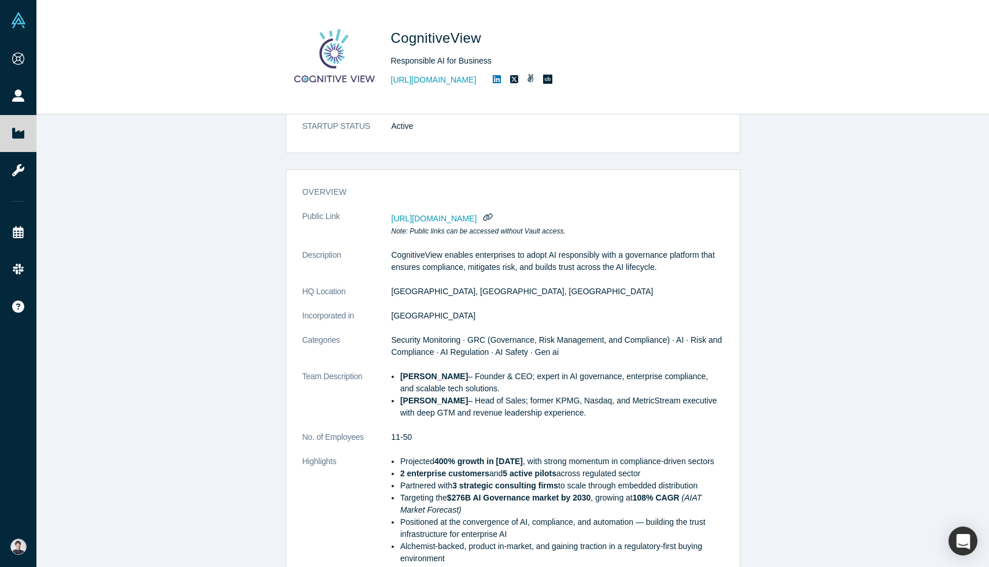
scroll to position [5, 0]
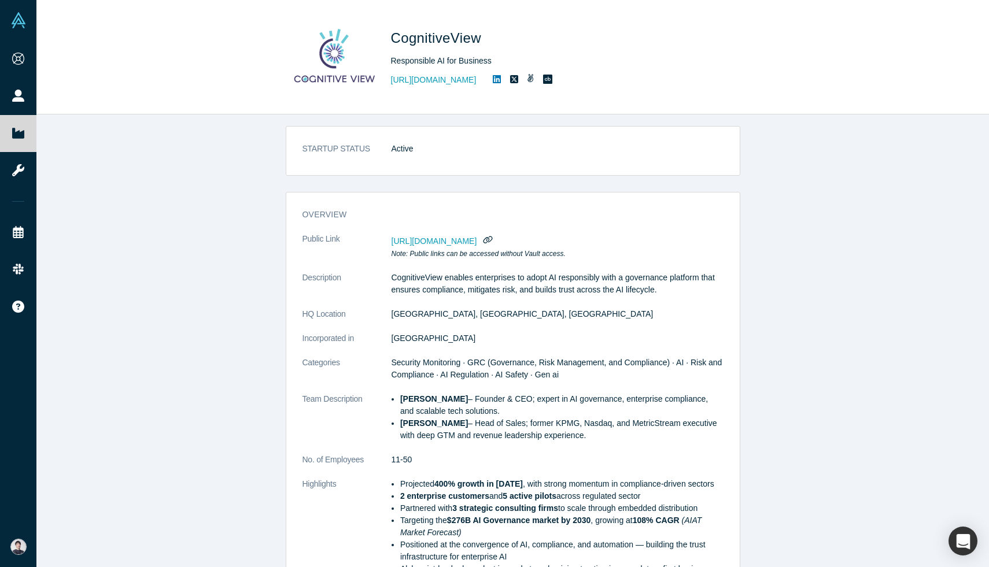
click at [534, 77] on icon at bounding box center [530, 78] width 7 height 8
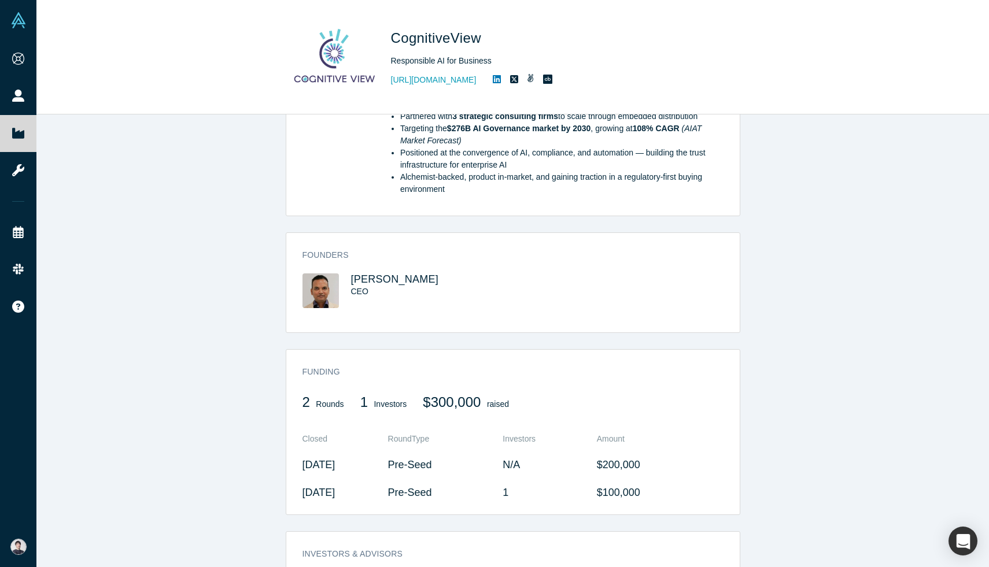
scroll to position [533, 0]
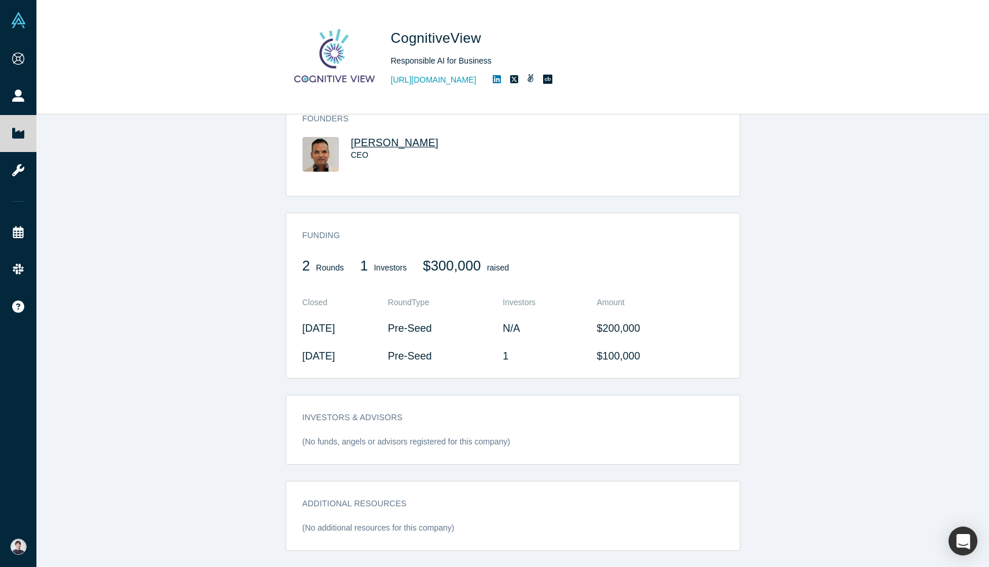
click at [402, 139] on span "Dilip Mohapatra" at bounding box center [395, 143] width 88 height 12
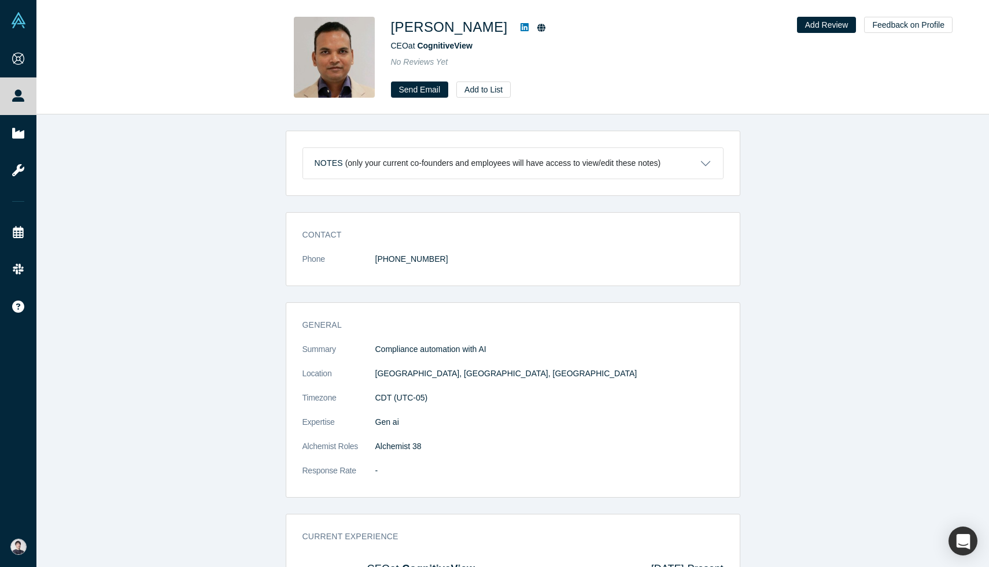
scroll to position [82, 0]
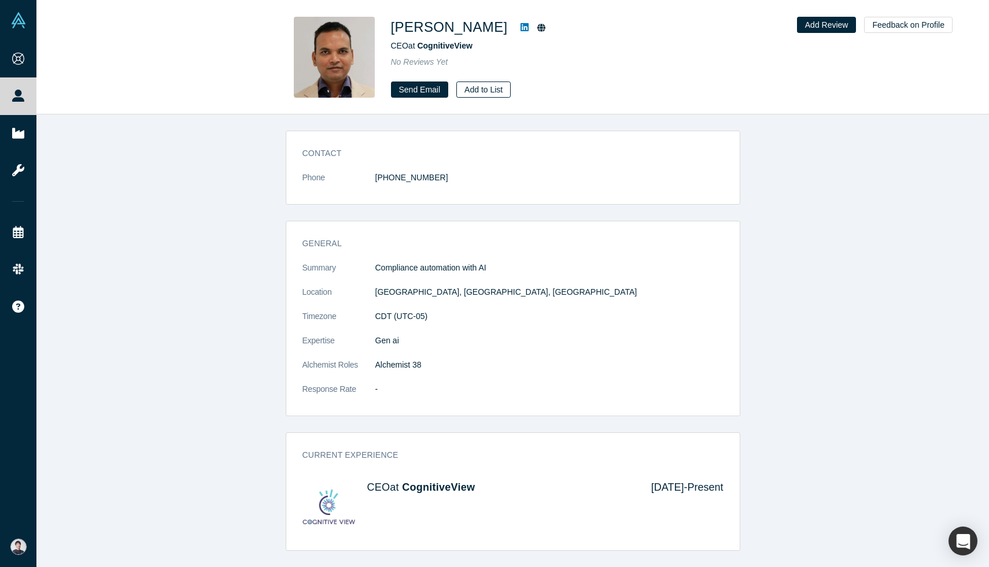
click at [477, 88] on button "Add to List" at bounding box center [483, 90] width 54 height 16
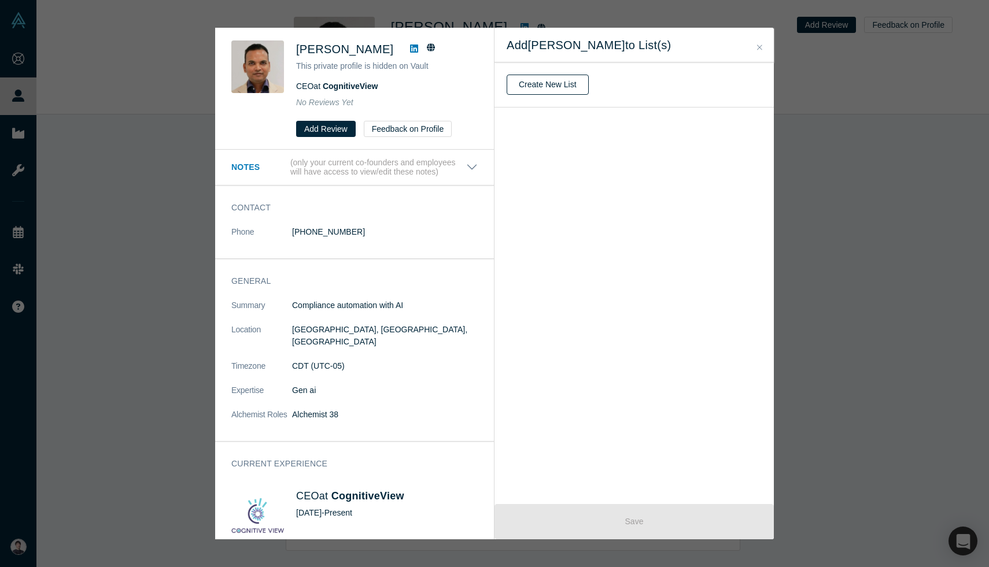
click at [573, 83] on button "Create New List" at bounding box center [548, 85] width 82 height 20
click at [573, 83] on input "text" at bounding box center [634, 85] width 255 height 24
type input "セキュリティ系"
click at [544, 117] on button "Create" at bounding box center [531, 115] width 49 height 20
click at [575, 131] on span "セキュリティ系 ( 0 people )" at bounding box center [567, 126] width 120 height 16
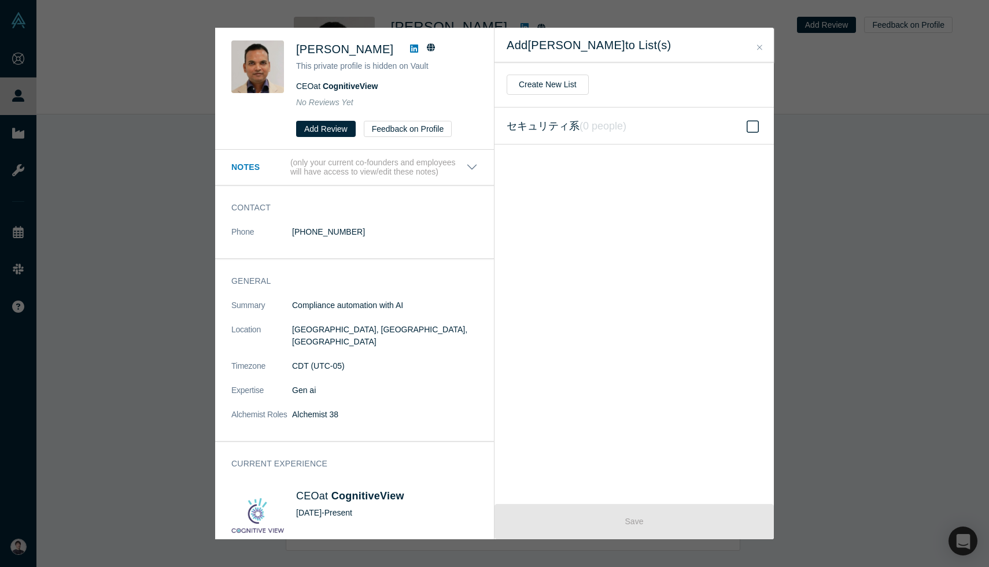
click at [0, 0] on input "セキュリティ系 ( 0 people )" at bounding box center [0, 0] width 0 height 0
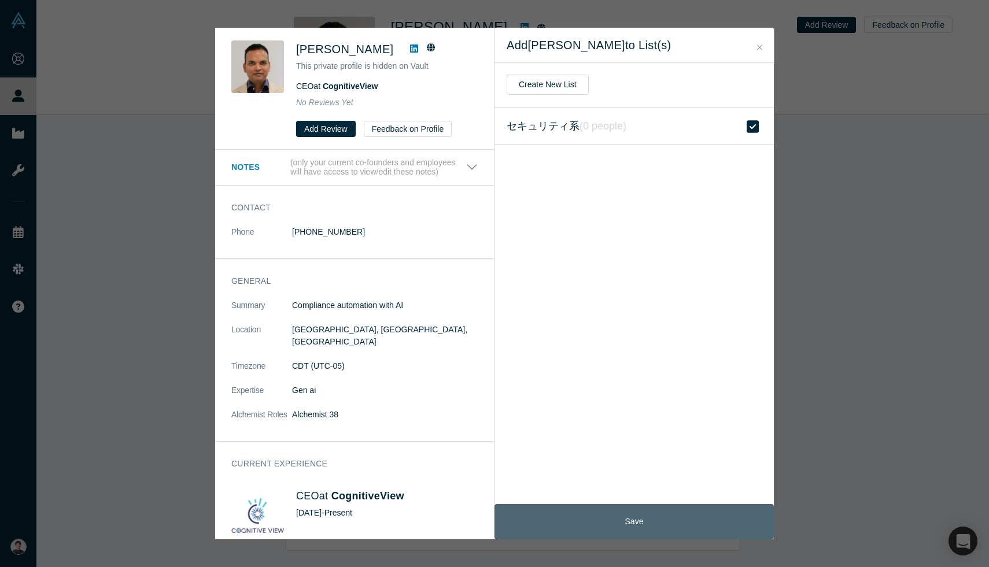
click at [579, 526] on button "Save" at bounding box center [633, 521] width 279 height 35
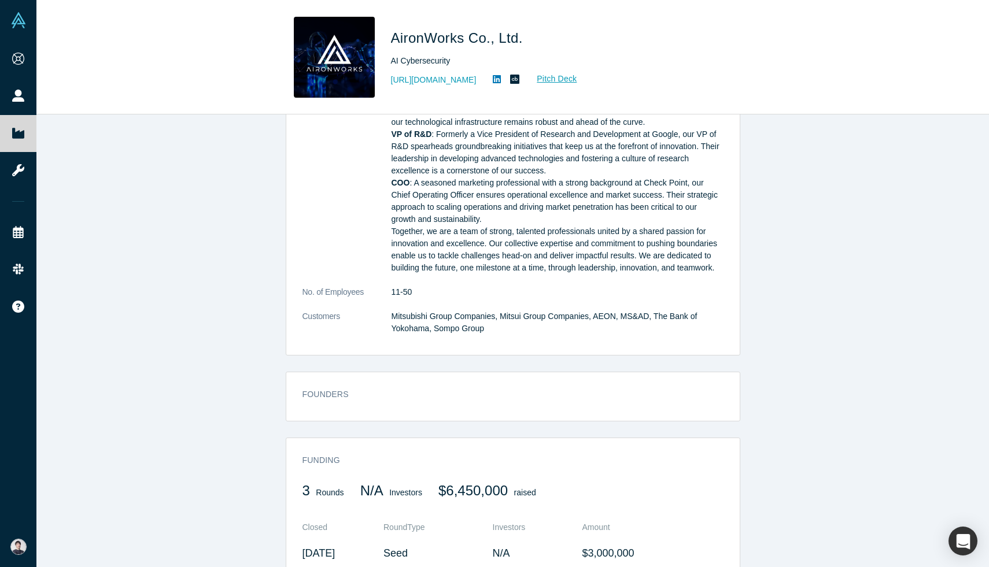
scroll to position [250, 0]
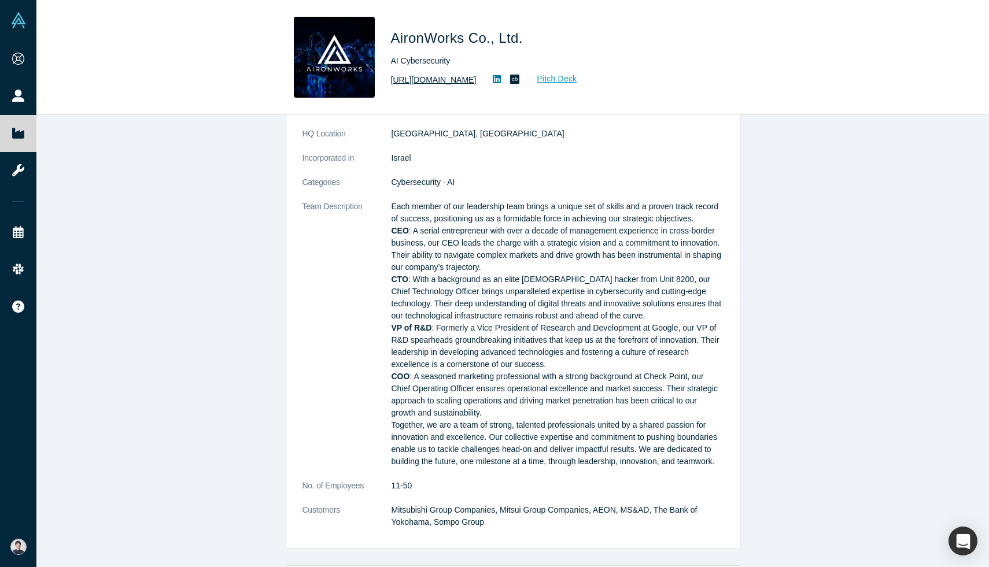
click at [477, 78] on link "[URL][DOMAIN_NAME]" at bounding box center [434, 80] width 86 height 12
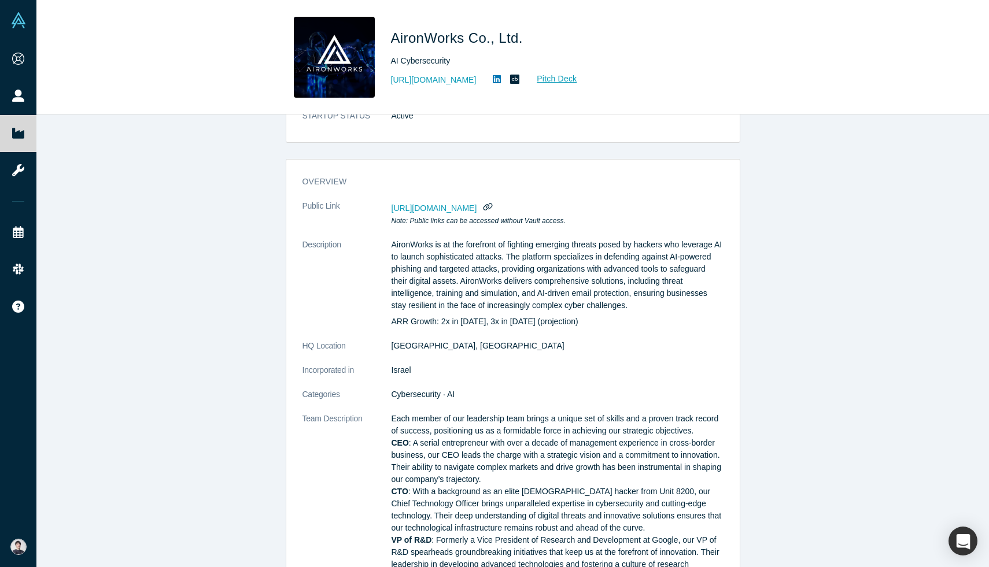
scroll to position [0, 0]
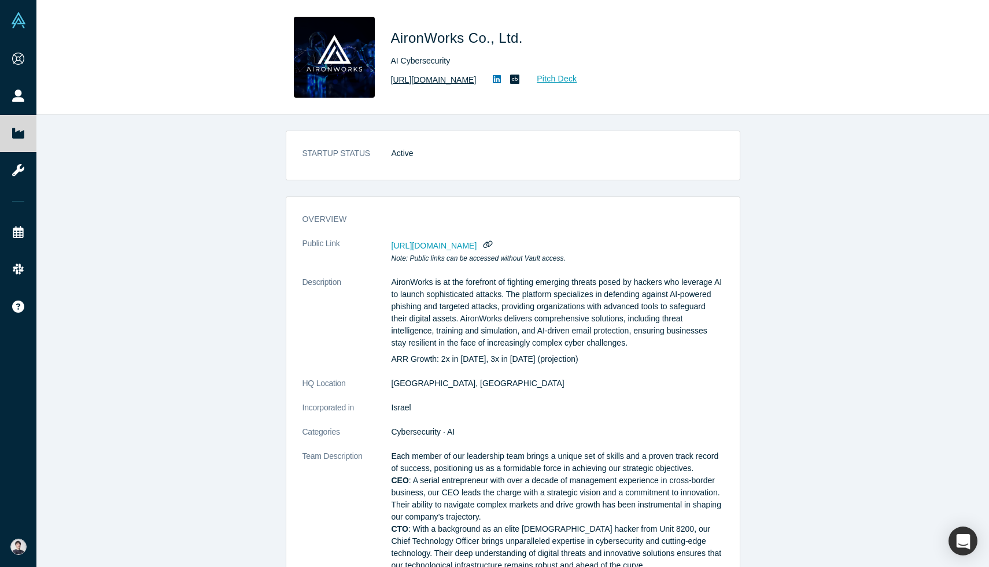
click at [448, 86] on link "[URL][DOMAIN_NAME]" at bounding box center [434, 80] width 86 height 12
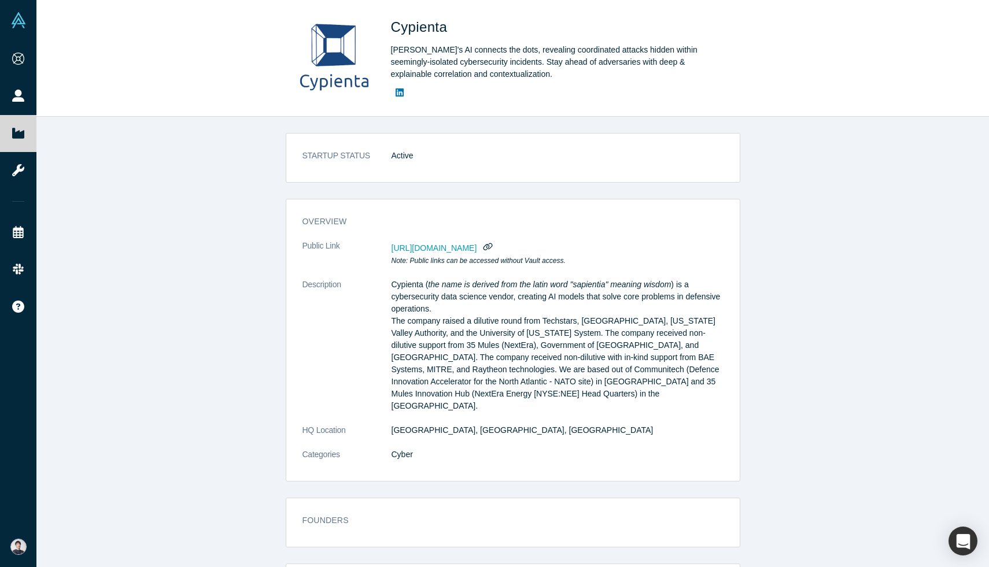
click at [477, 248] on span "[URL][DOMAIN_NAME]" at bounding box center [435, 247] width 86 height 9
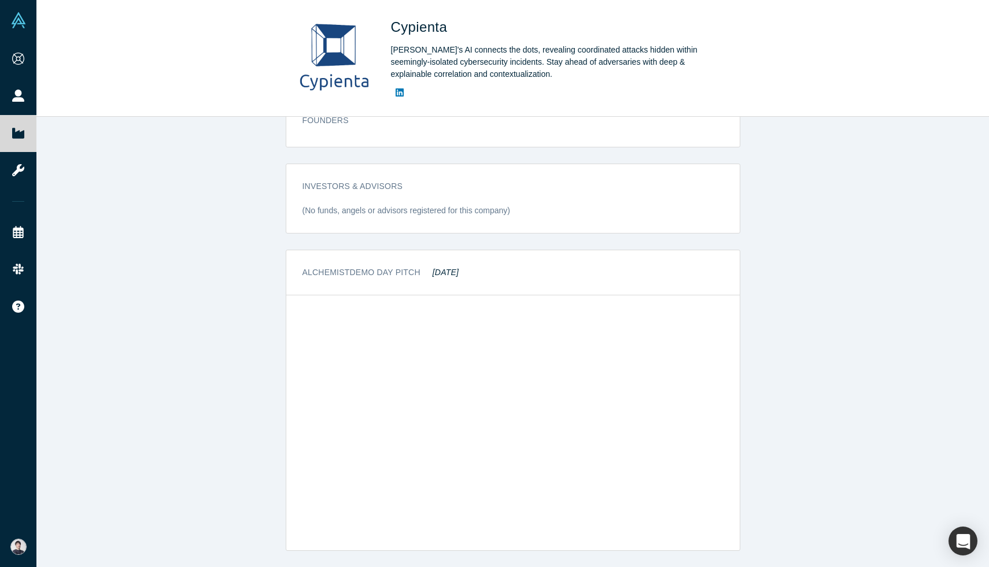
scroll to position [474, 0]
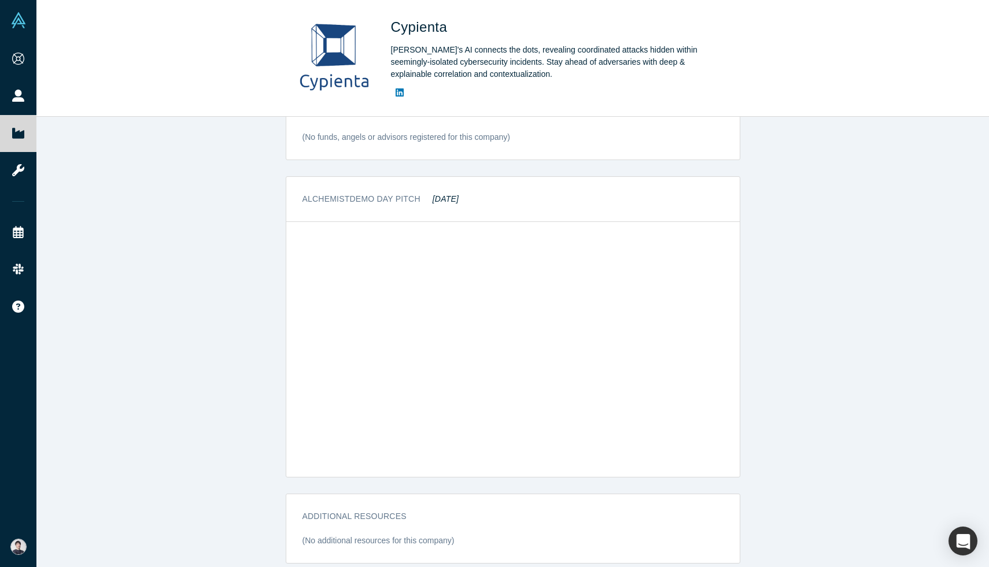
click at [704, 177] on div "Alchemist Demo Day Pitch [DATE]" at bounding box center [512, 199] width 453 height 45
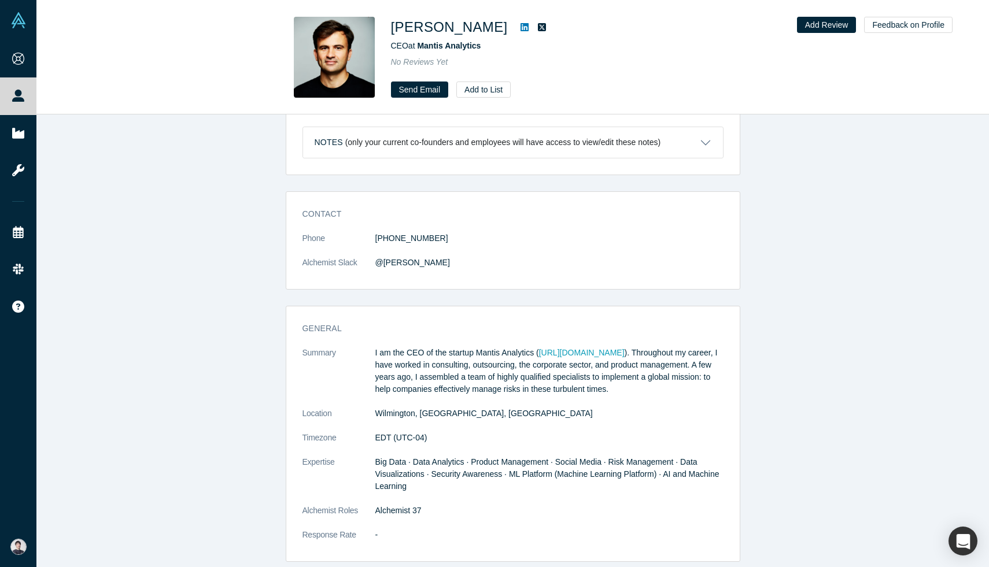
scroll to position [12, 0]
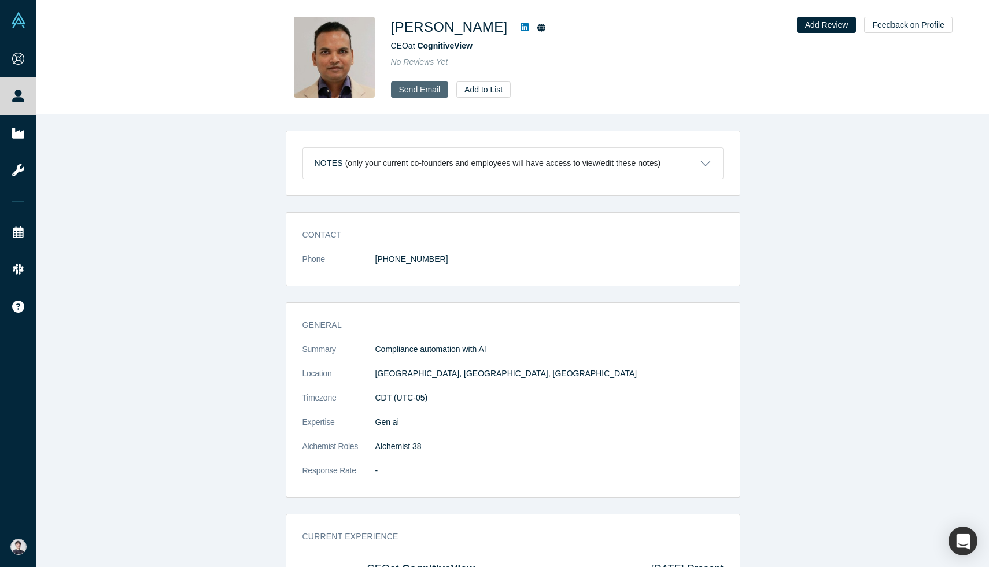
click at [438, 92] on link "Send Email" at bounding box center [420, 90] width 58 height 16
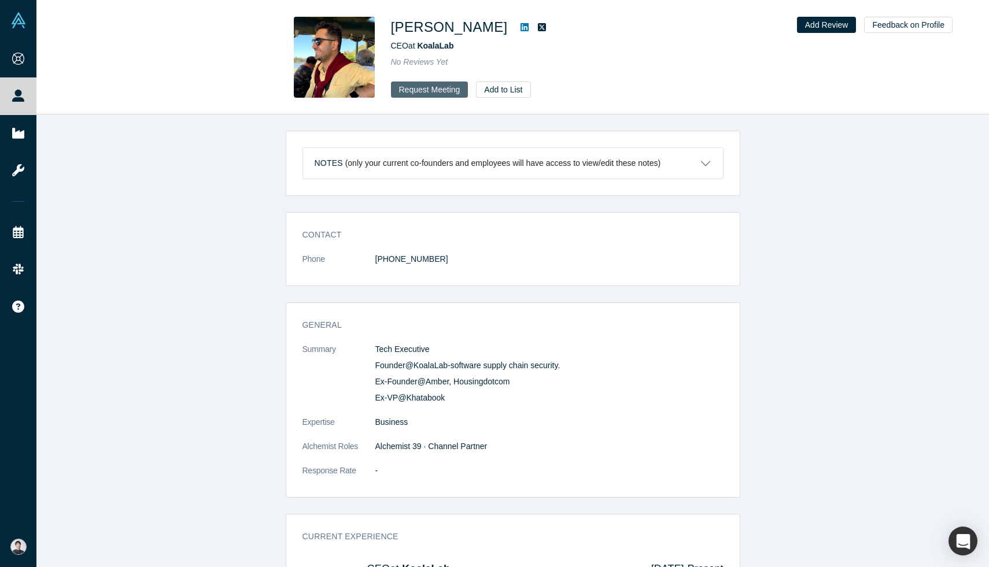
click at [440, 90] on button "Request Meeting" at bounding box center [429, 90] width 77 height 16
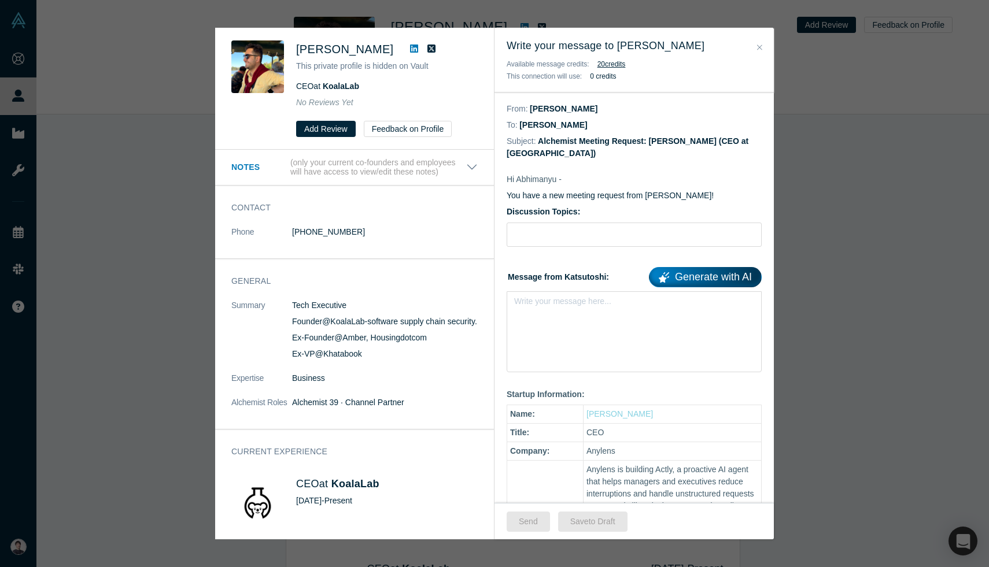
click at [755, 46] on button "Close" at bounding box center [760, 47] width 12 height 13
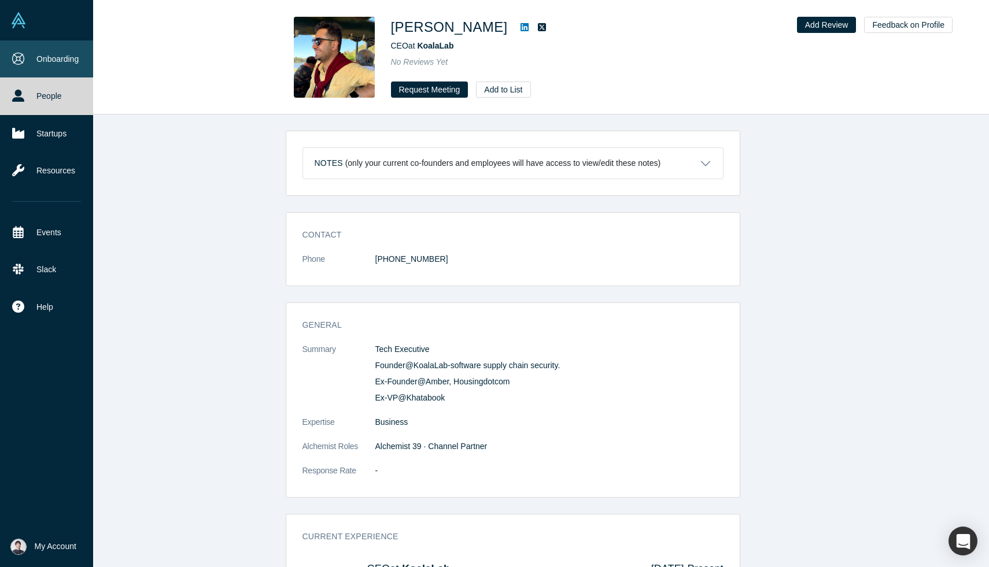
click at [8, 56] on link "Onboarding" at bounding box center [46, 58] width 93 height 37
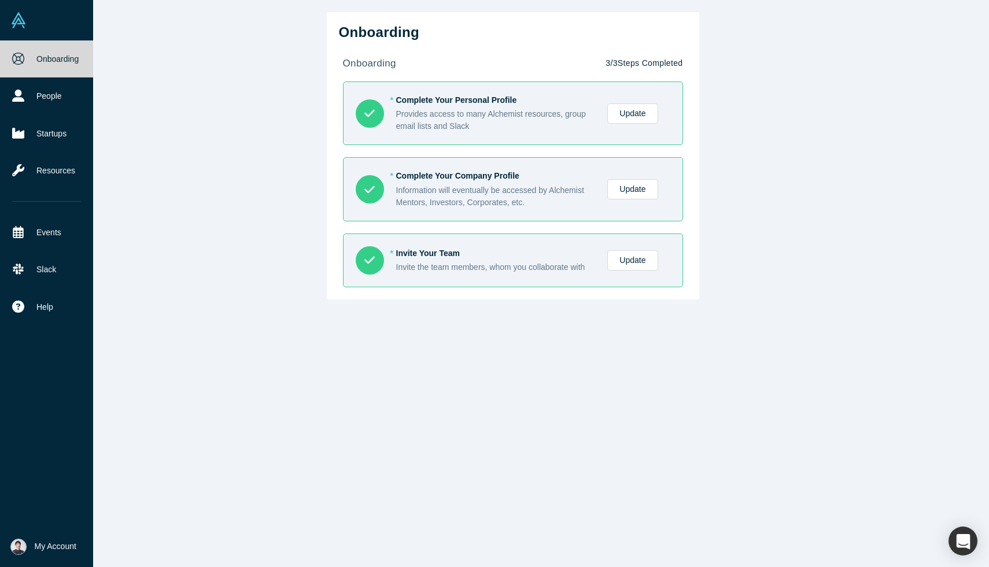
click at [13, 26] on img at bounding box center [18, 20] width 16 height 16
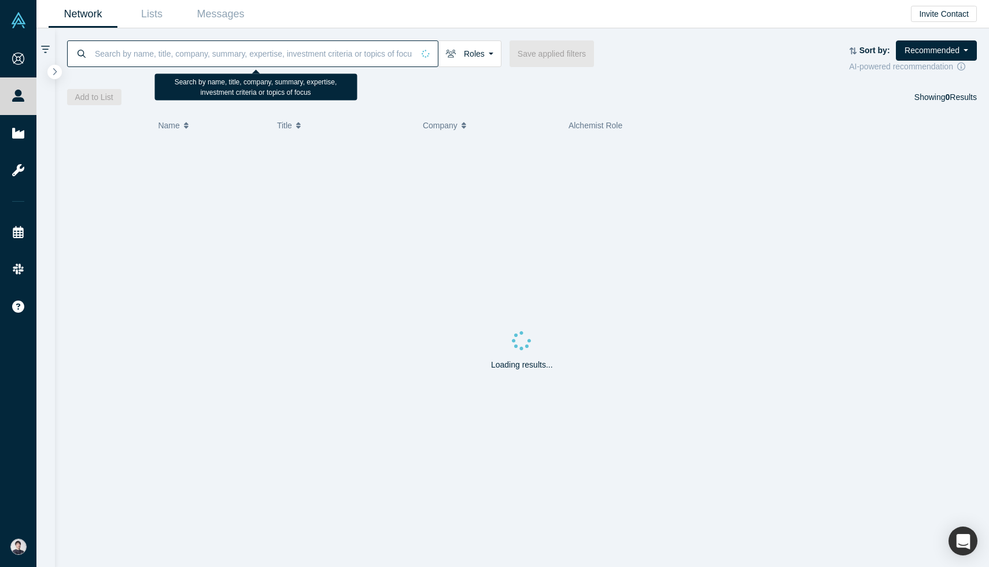
click at [114, 55] on input at bounding box center [254, 53] width 320 height 27
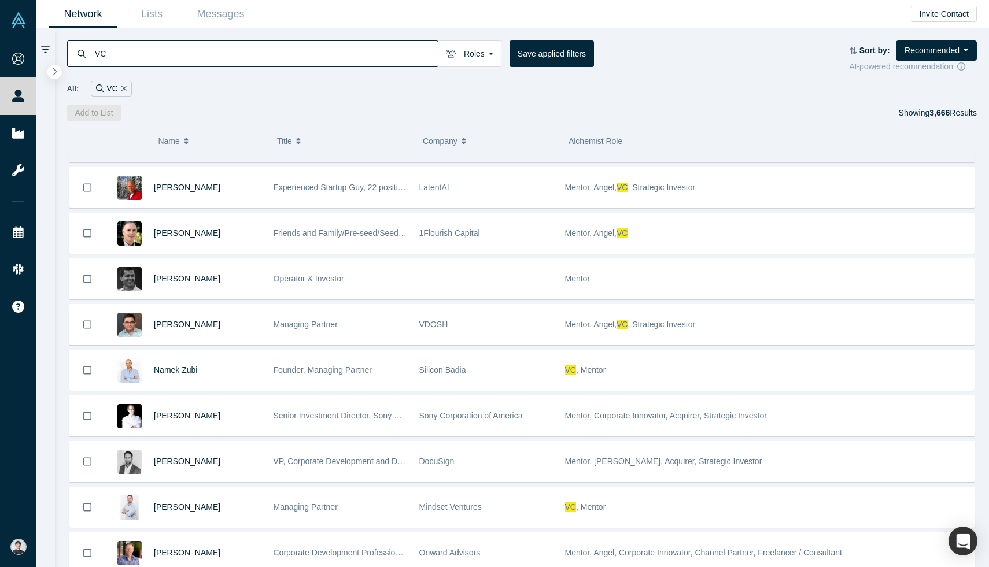
scroll to position [127, 0]
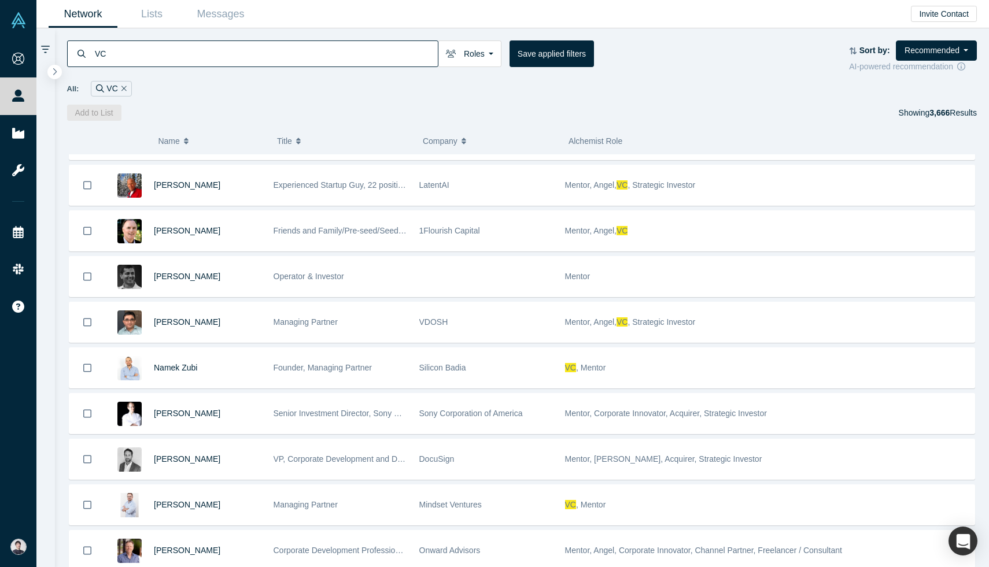
type input "VC"
click at [122, 91] on icon "Remove Filter" at bounding box center [123, 88] width 5 height 8
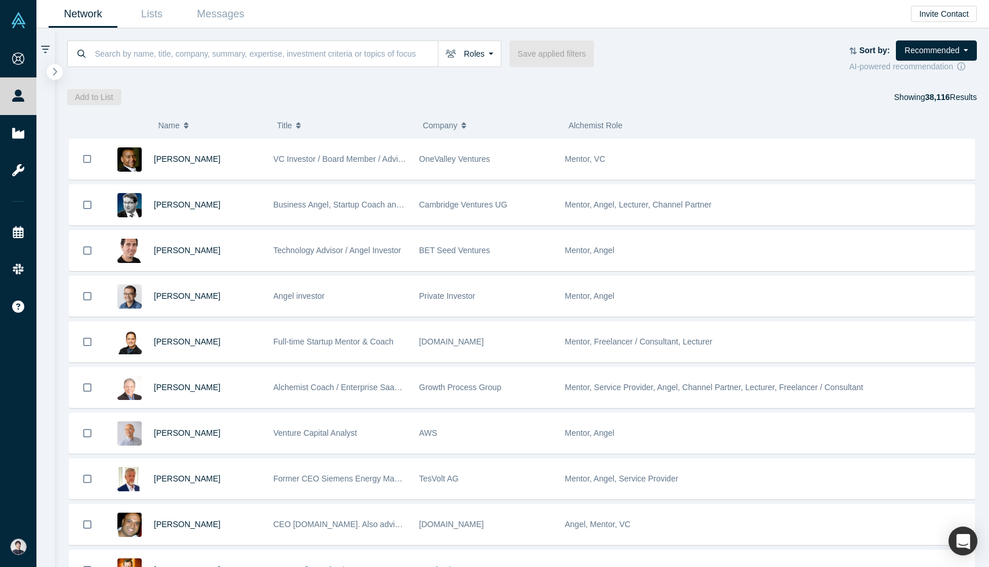
click at [54, 71] on icon "button" at bounding box center [55, 71] width 6 height 9
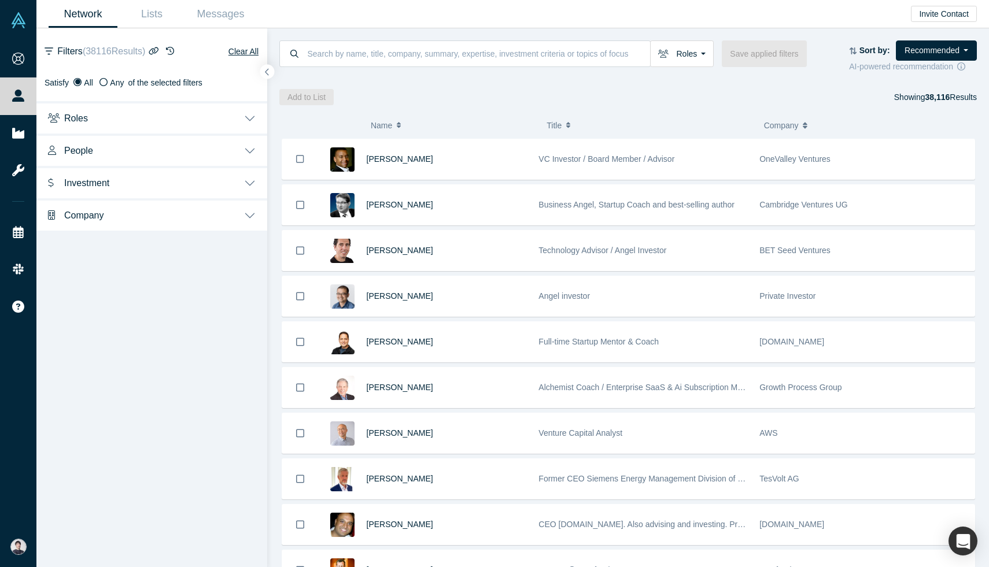
click at [124, 119] on button "Roles" at bounding box center [151, 117] width 231 height 32
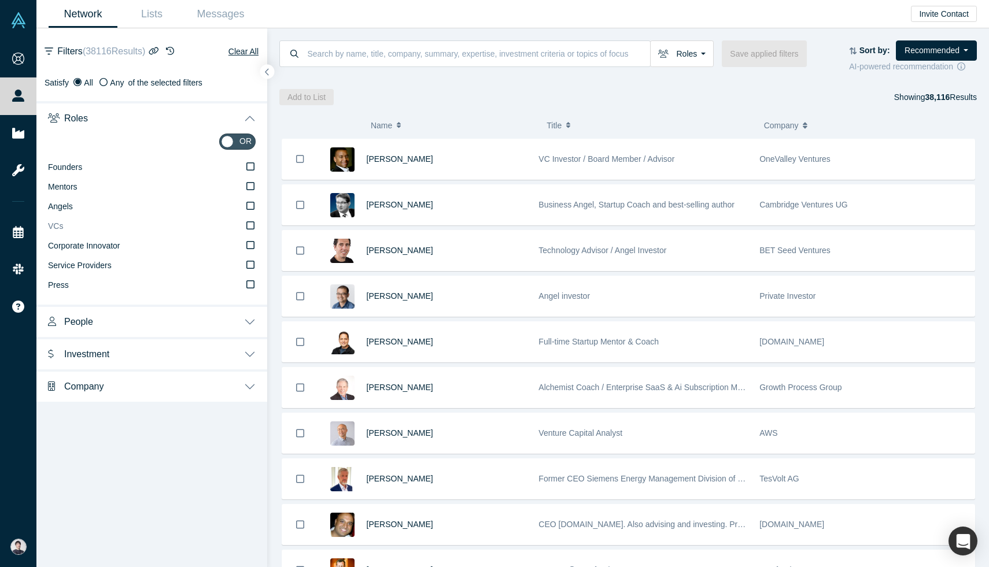
click at [128, 230] on label "VCs" at bounding box center [152, 227] width 208 height 20
click at [0, 0] on input "VCs" at bounding box center [0, 0] width 0 height 0
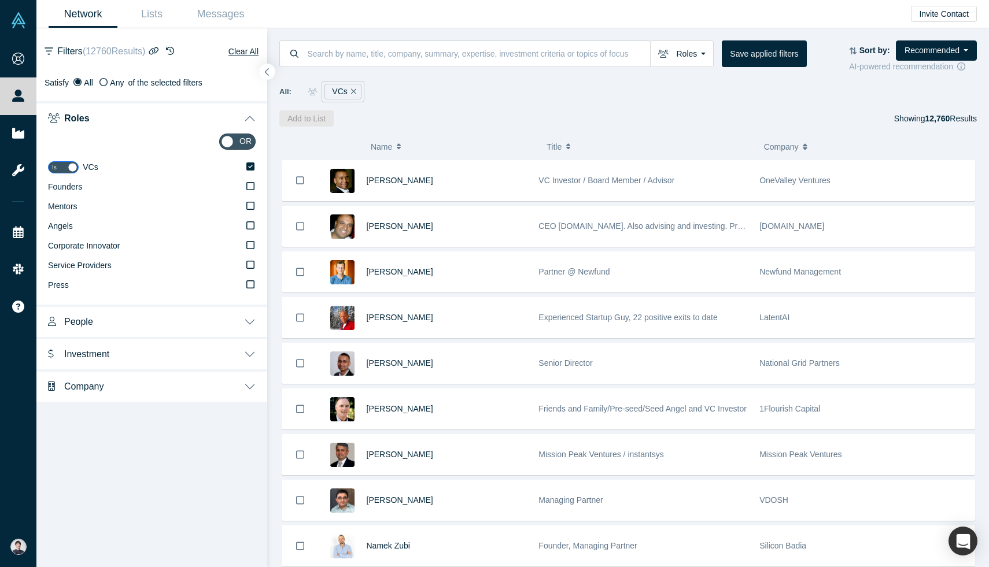
click at [273, 71] on button "button" at bounding box center [268, 72] width 16 height 16
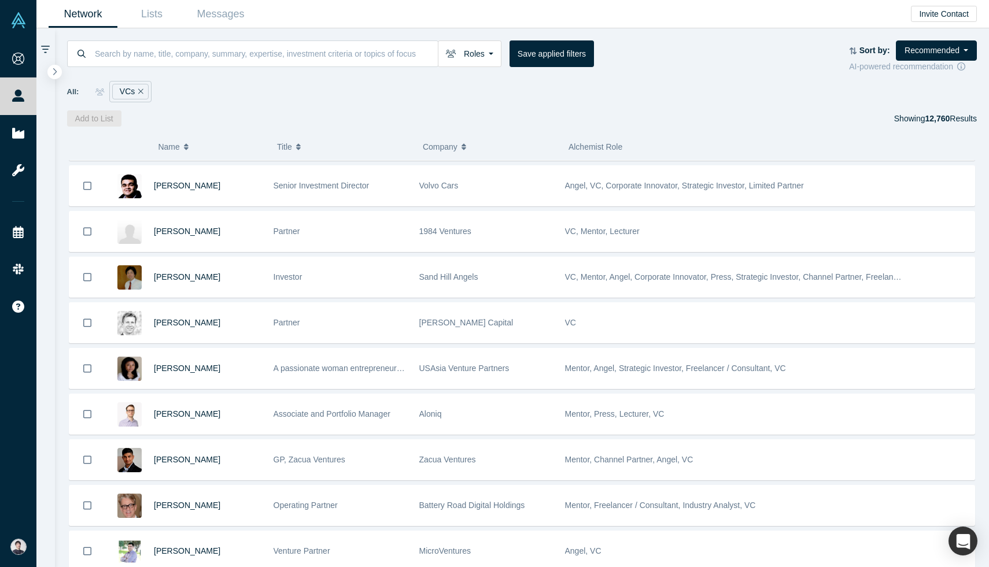
scroll to position [743, 0]
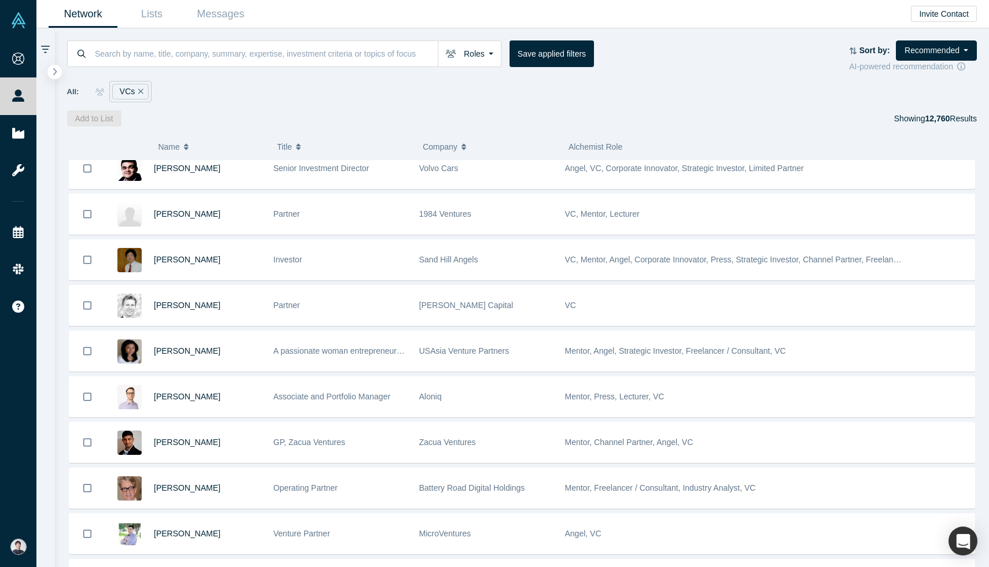
click at [324, 205] on div "Partner" at bounding box center [341, 214] width 134 height 40
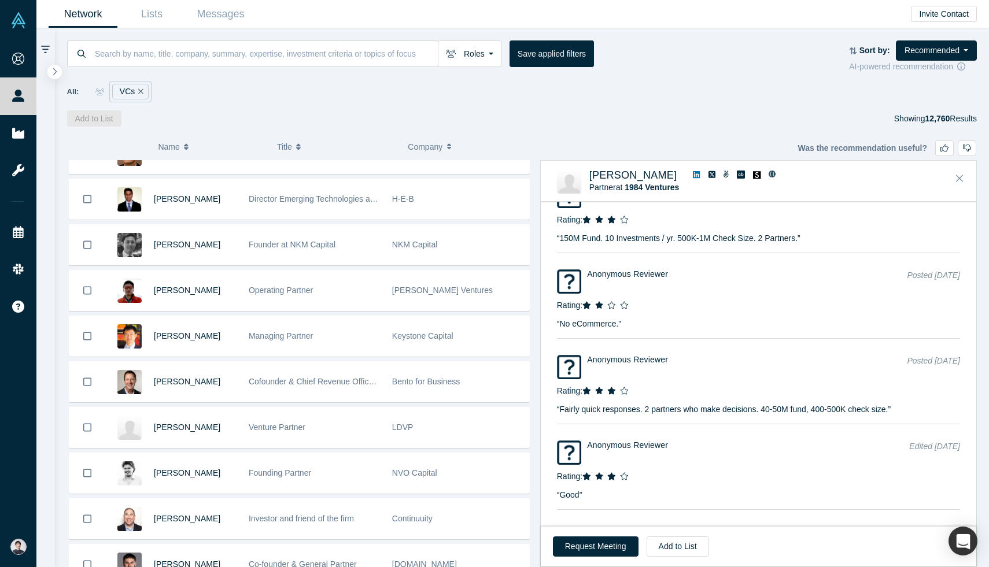
scroll to position [1746, 0]
